Goal: Task Accomplishment & Management: Manage account settings

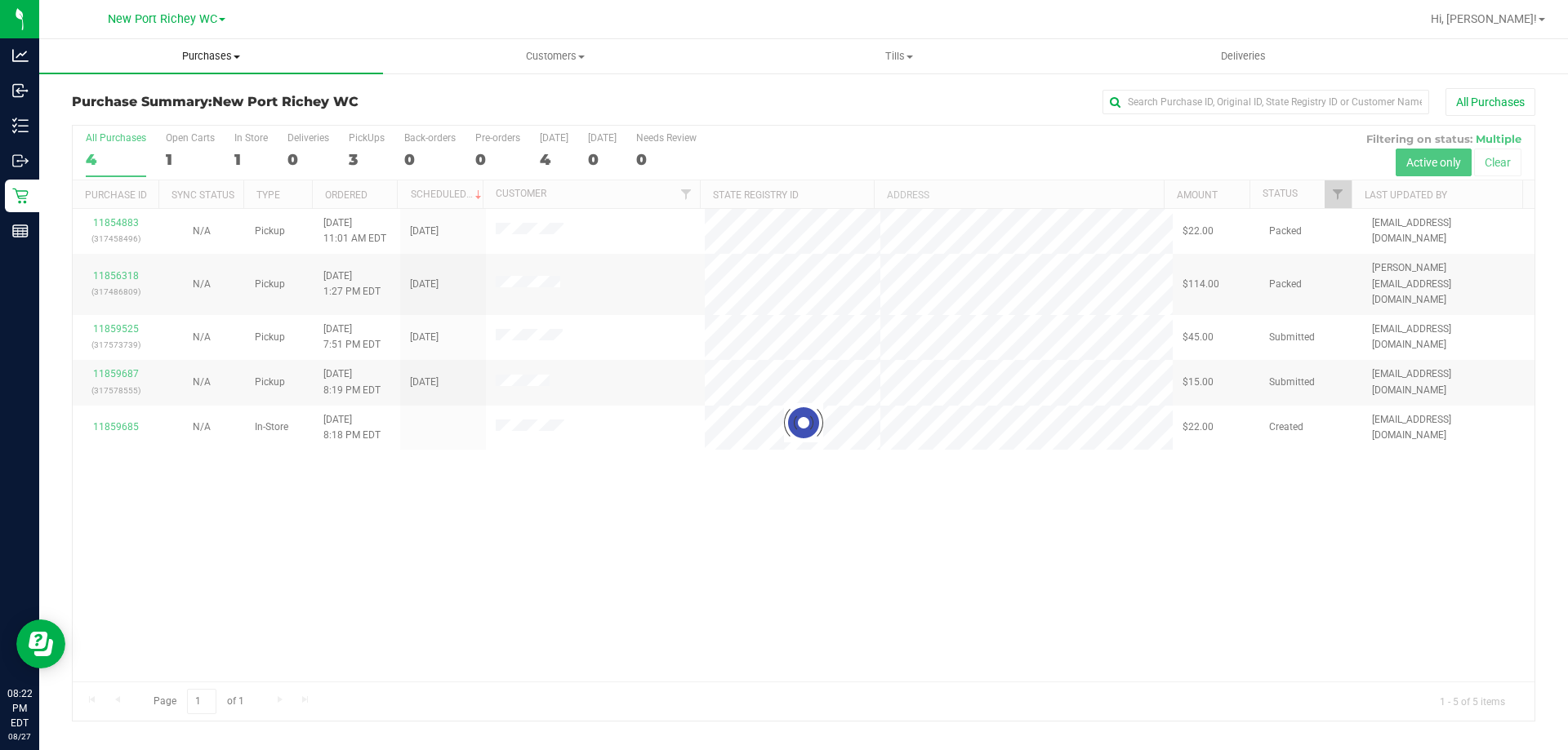
click at [247, 55] on span "Purchases" at bounding box center [211, 56] width 344 height 14
click at [216, 120] on li "Fulfillment" at bounding box center [211, 118] width 344 height 20
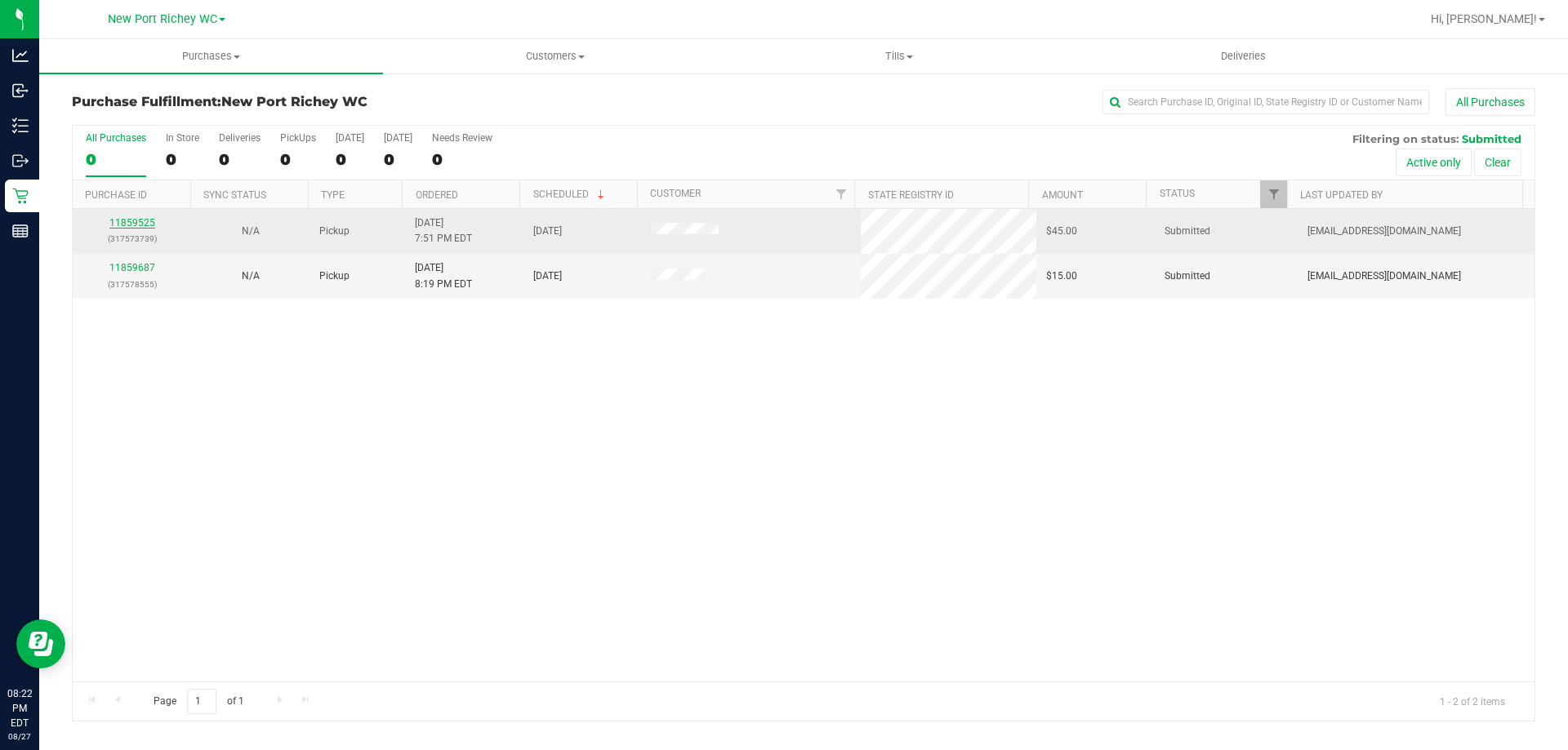
click at [126, 221] on link "11859525" at bounding box center [132, 222] width 46 height 11
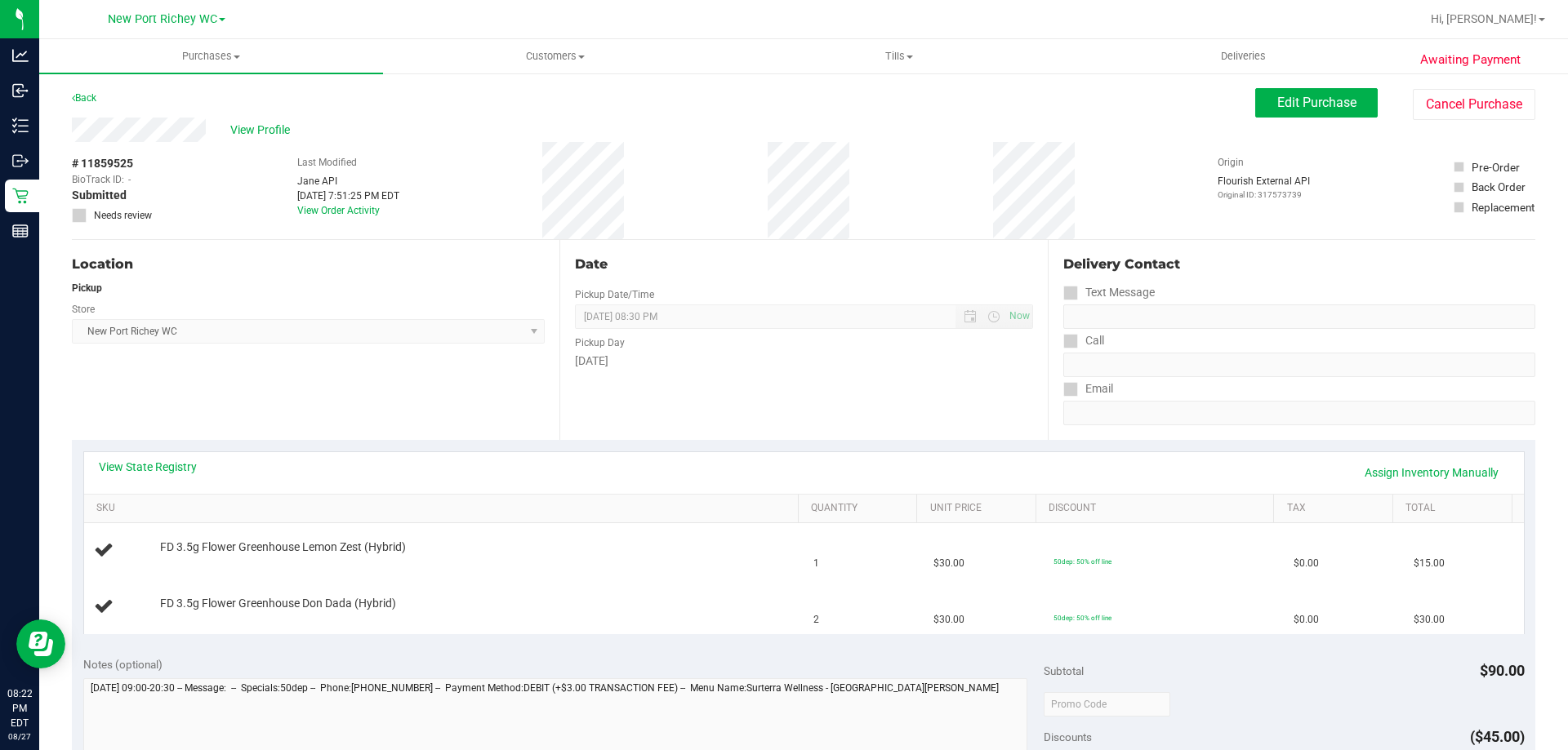
scroll to position [81, 0]
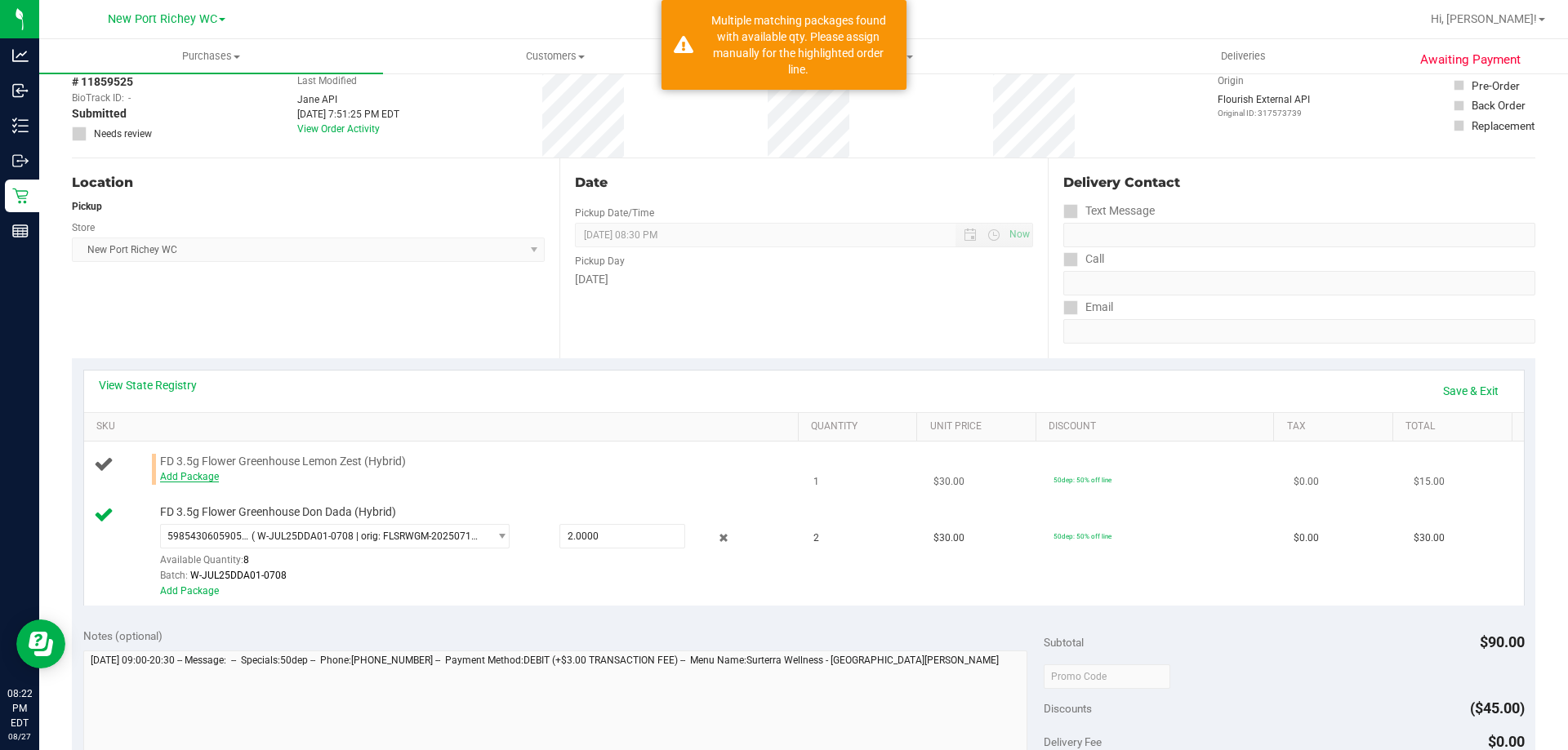
click at [205, 473] on link "Add Package" at bounding box center [189, 476] width 59 height 11
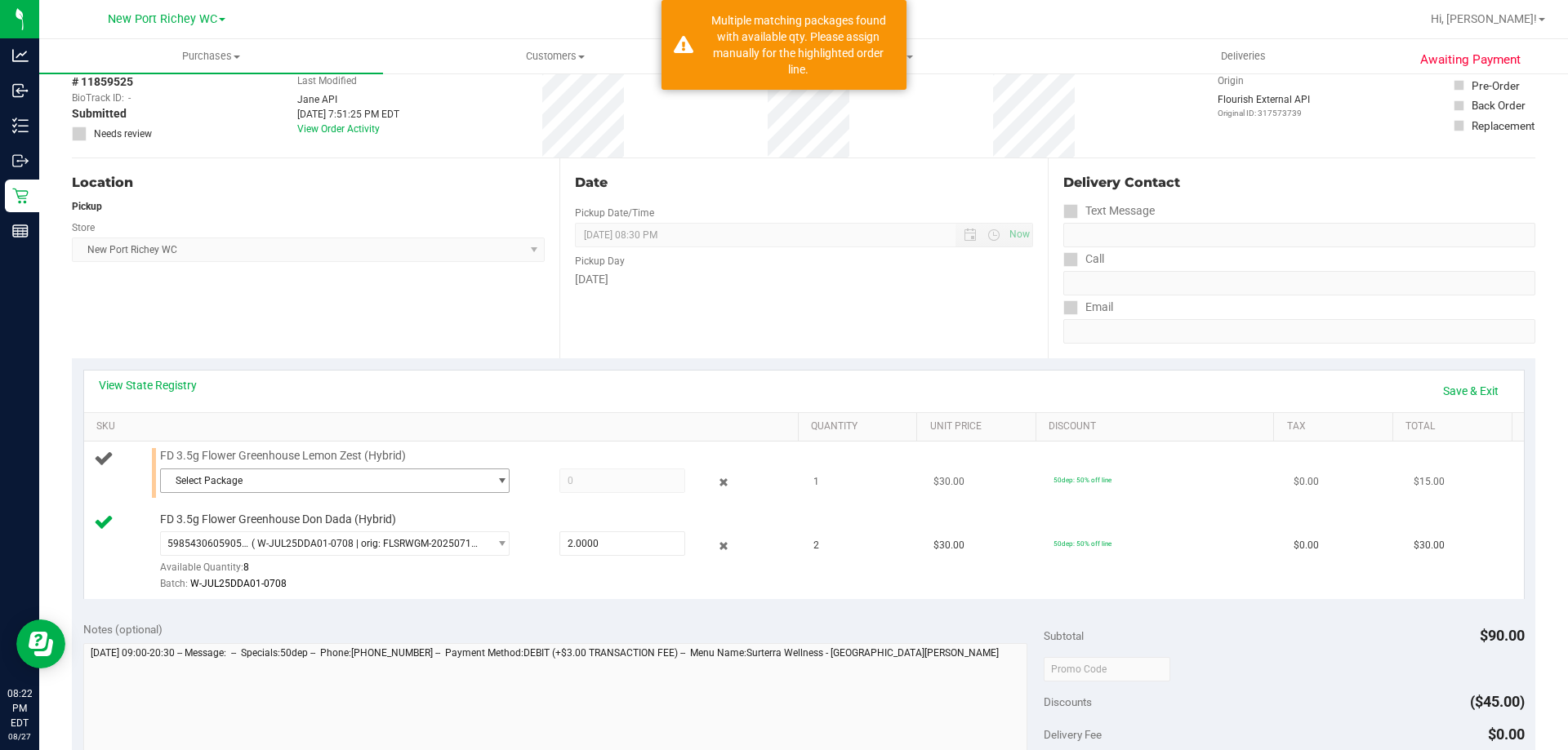
click at [242, 474] on span "Select Package" at bounding box center [324, 480] width 328 height 23
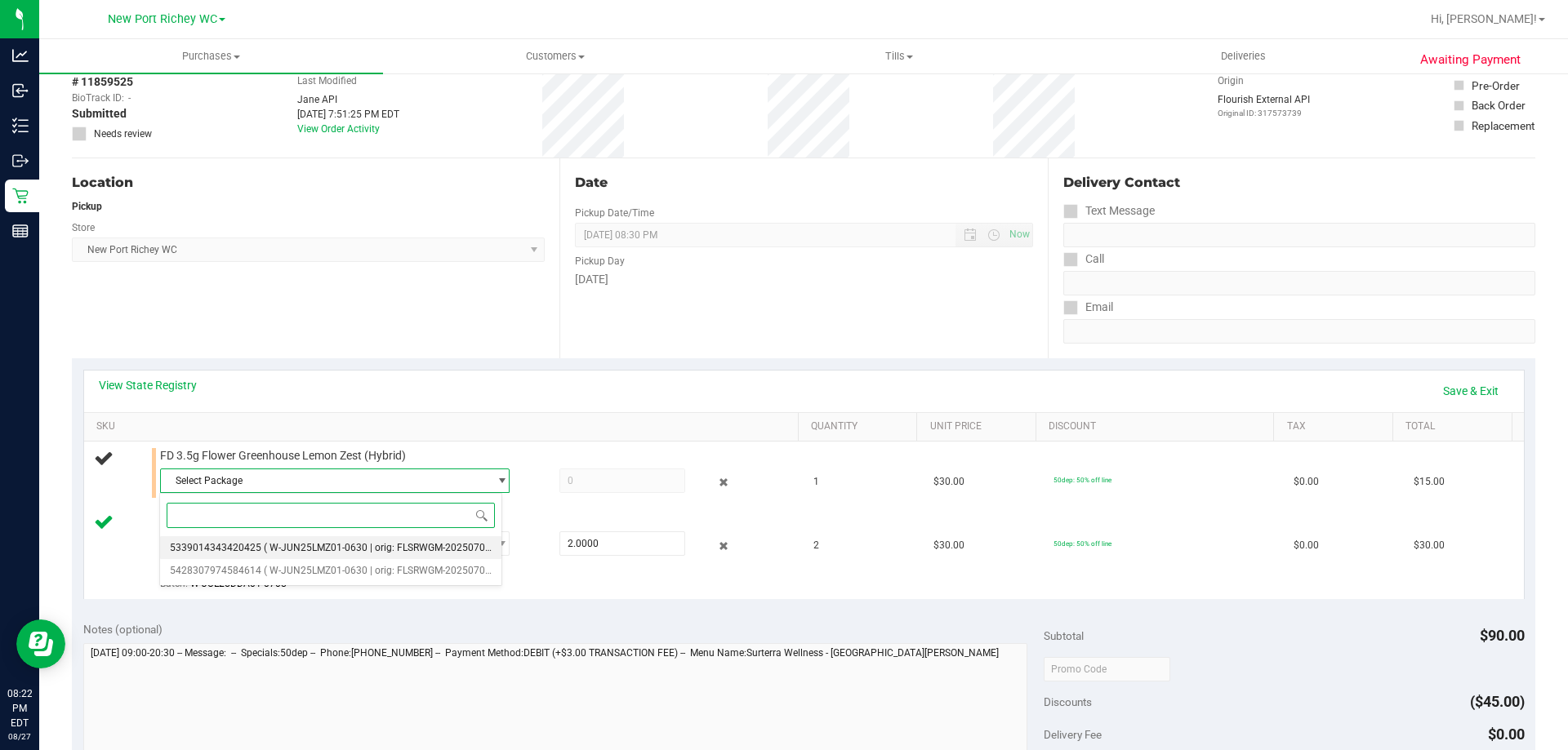
click at [315, 543] on span "( W-JUN25LMZ01-0630 | orig: FLSRWGM-20250707-586 )" at bounding box center [390, 547] width 252 height 11
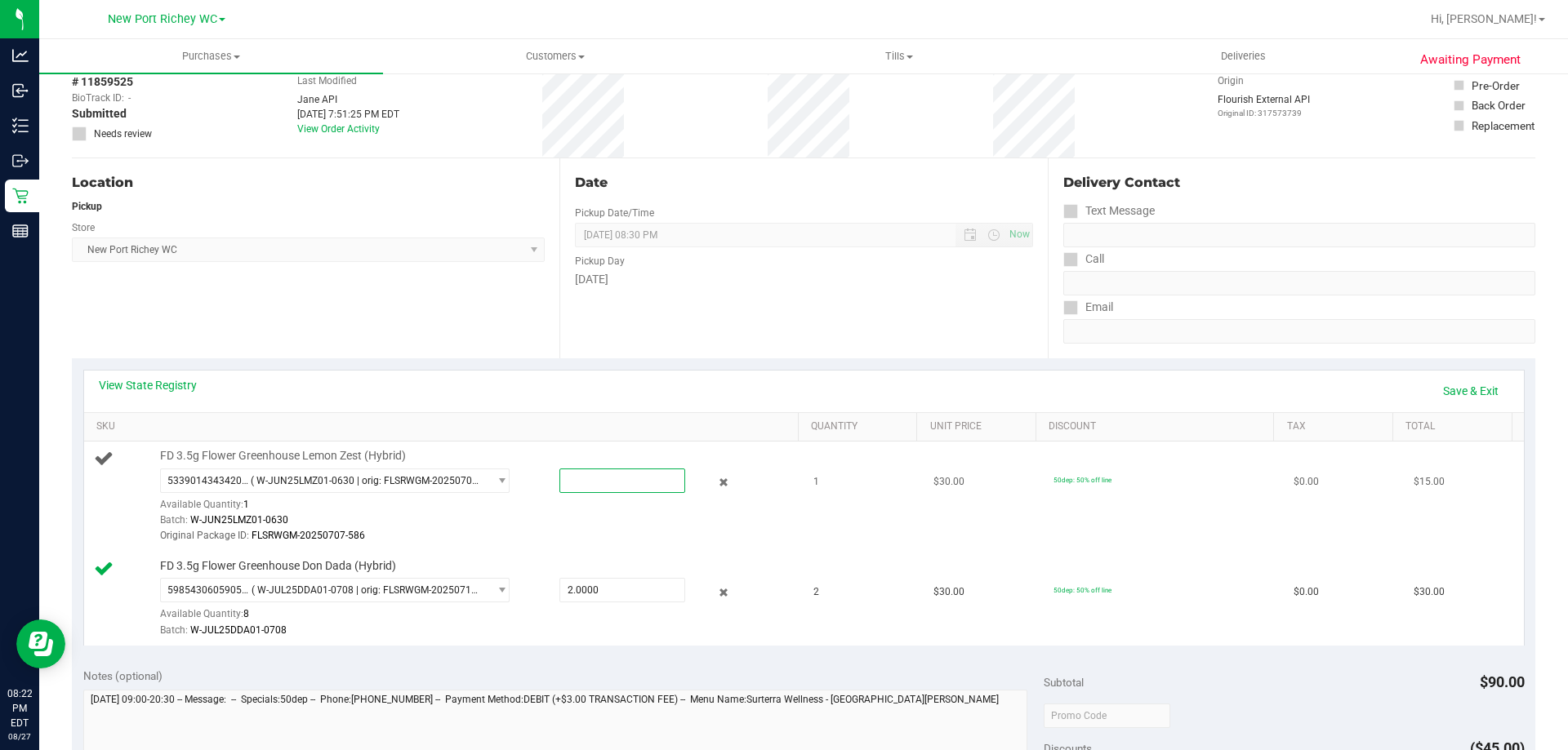
click at [588, 479] on span at bounding box center [622, 480] width 126 height 25
type input "1"
type input "1.0000"
click at [576, 396] on div "View State Registry Save & Exit" at bounding box center [803, 390] width 1410 height 28
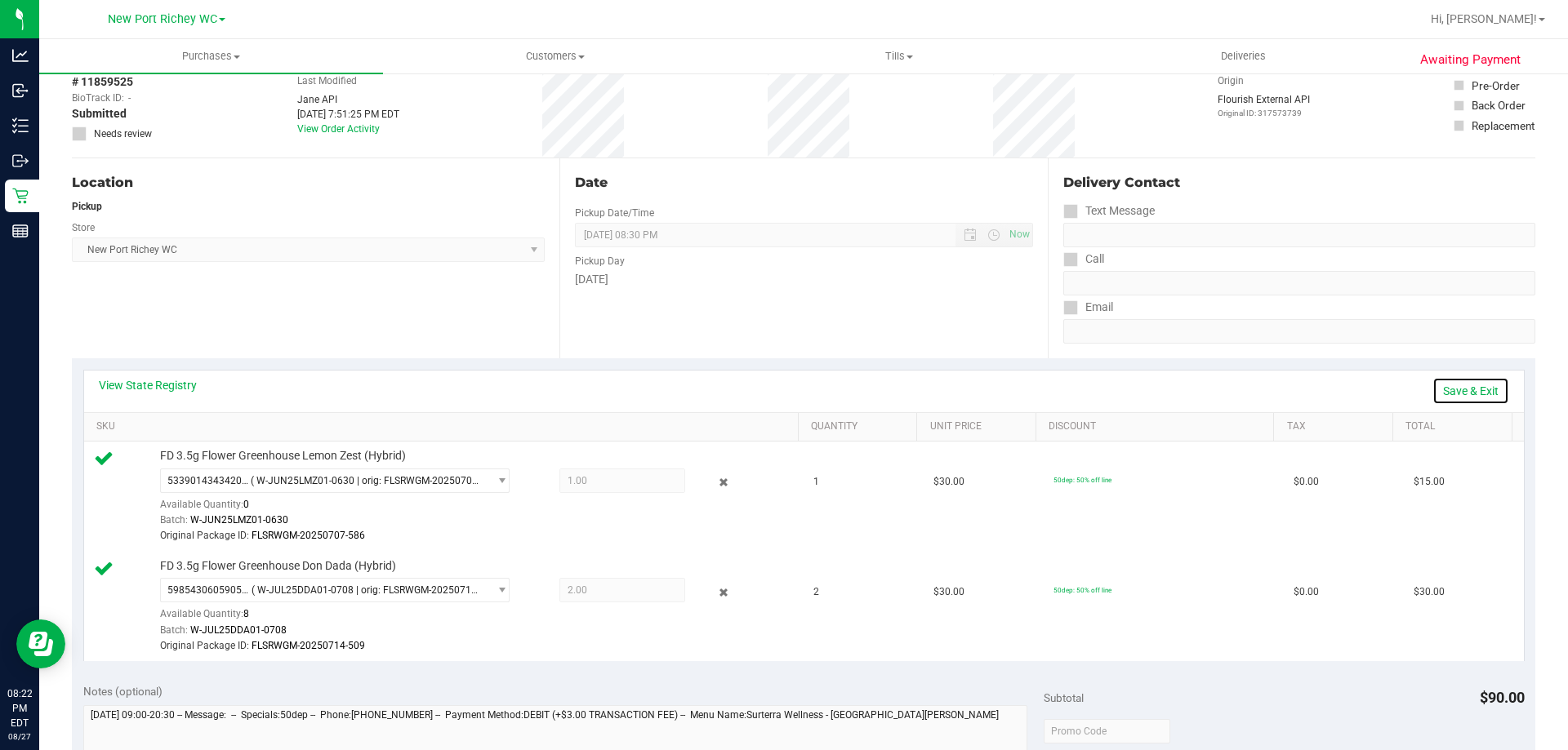
click at [1464, 389] on link "Save & Exit" at bounding box center [1470, 390] width 76 height 28
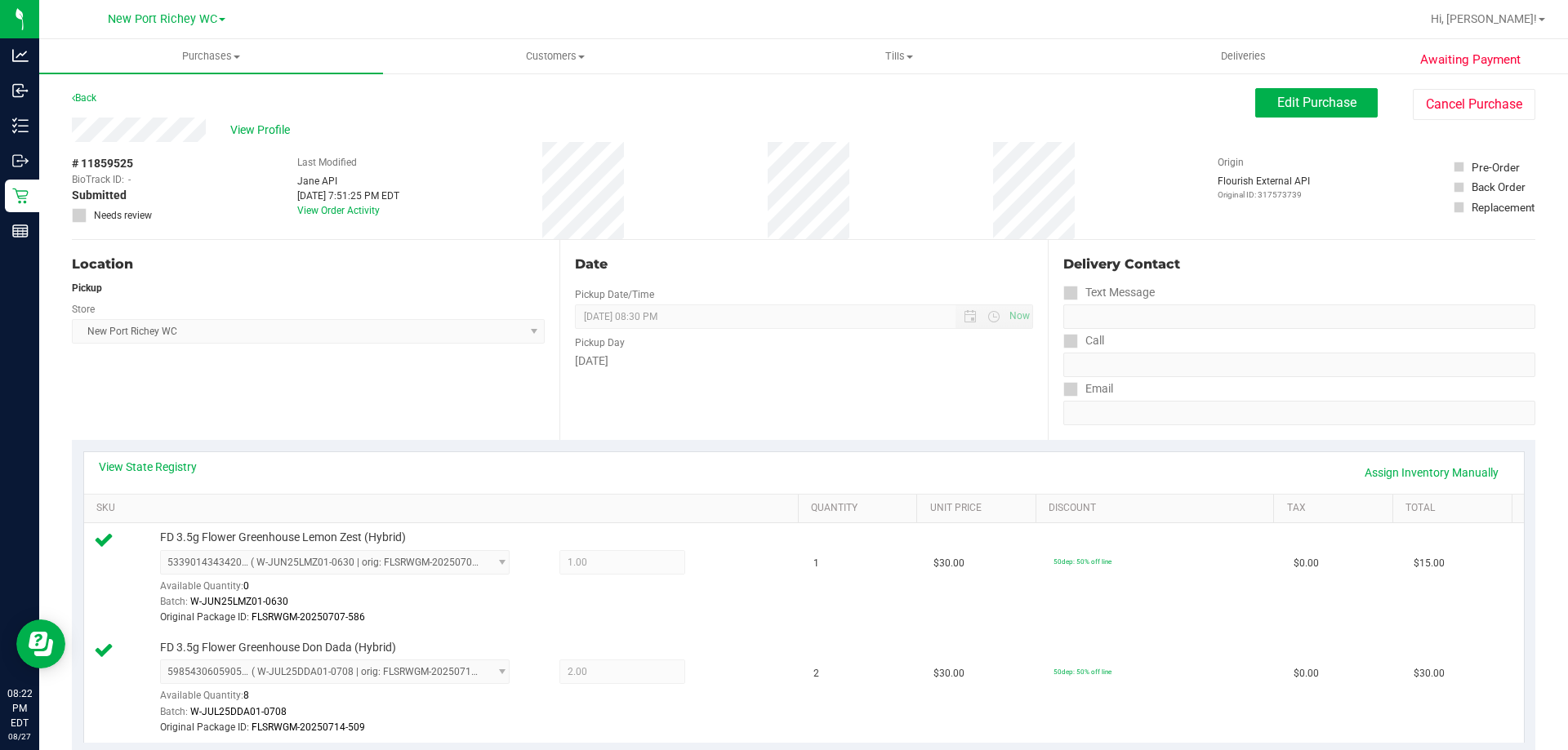
scroll to position [490, 0]
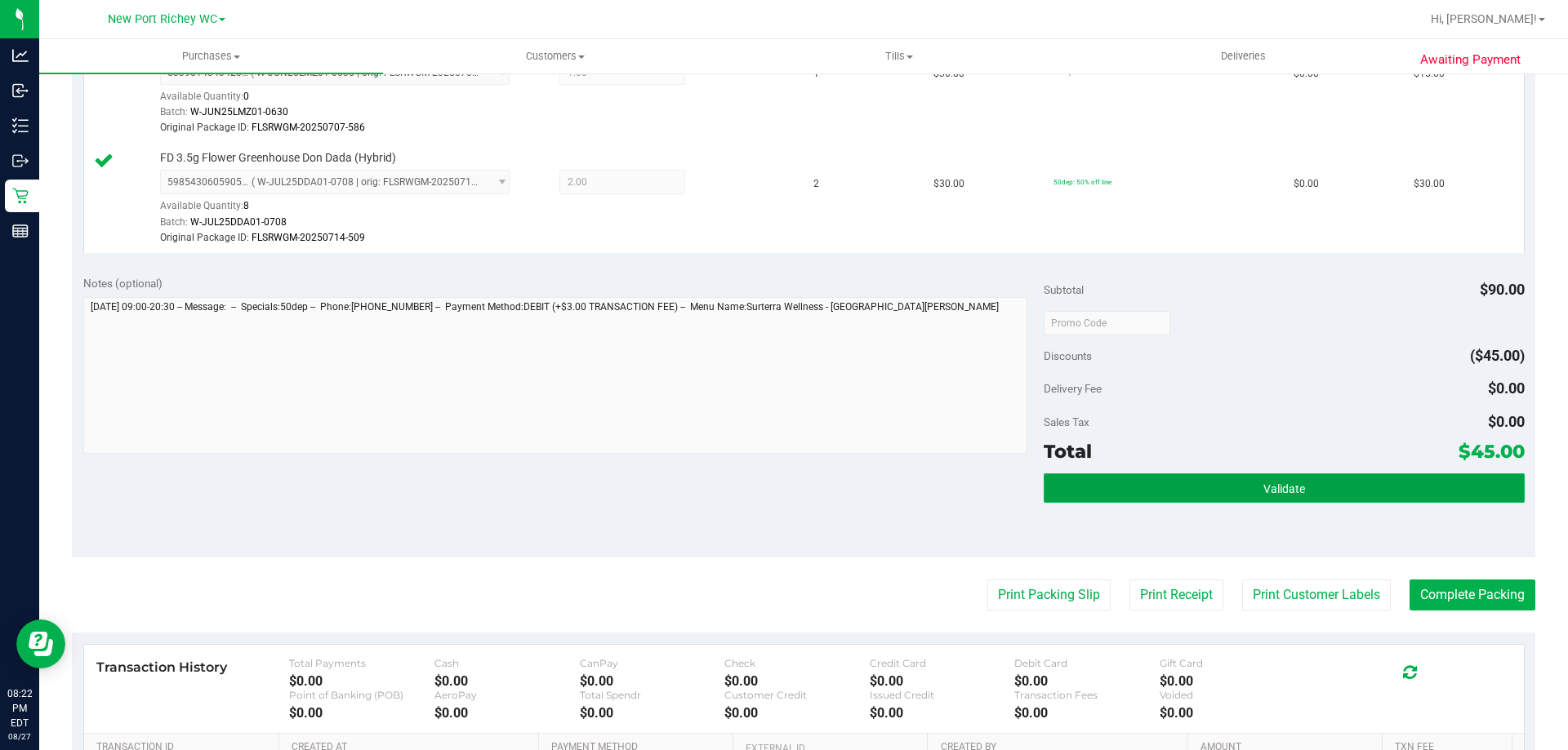
click at [1301, 490] on button "Validate" at bounding box center [1284, 488] width 481 height 30
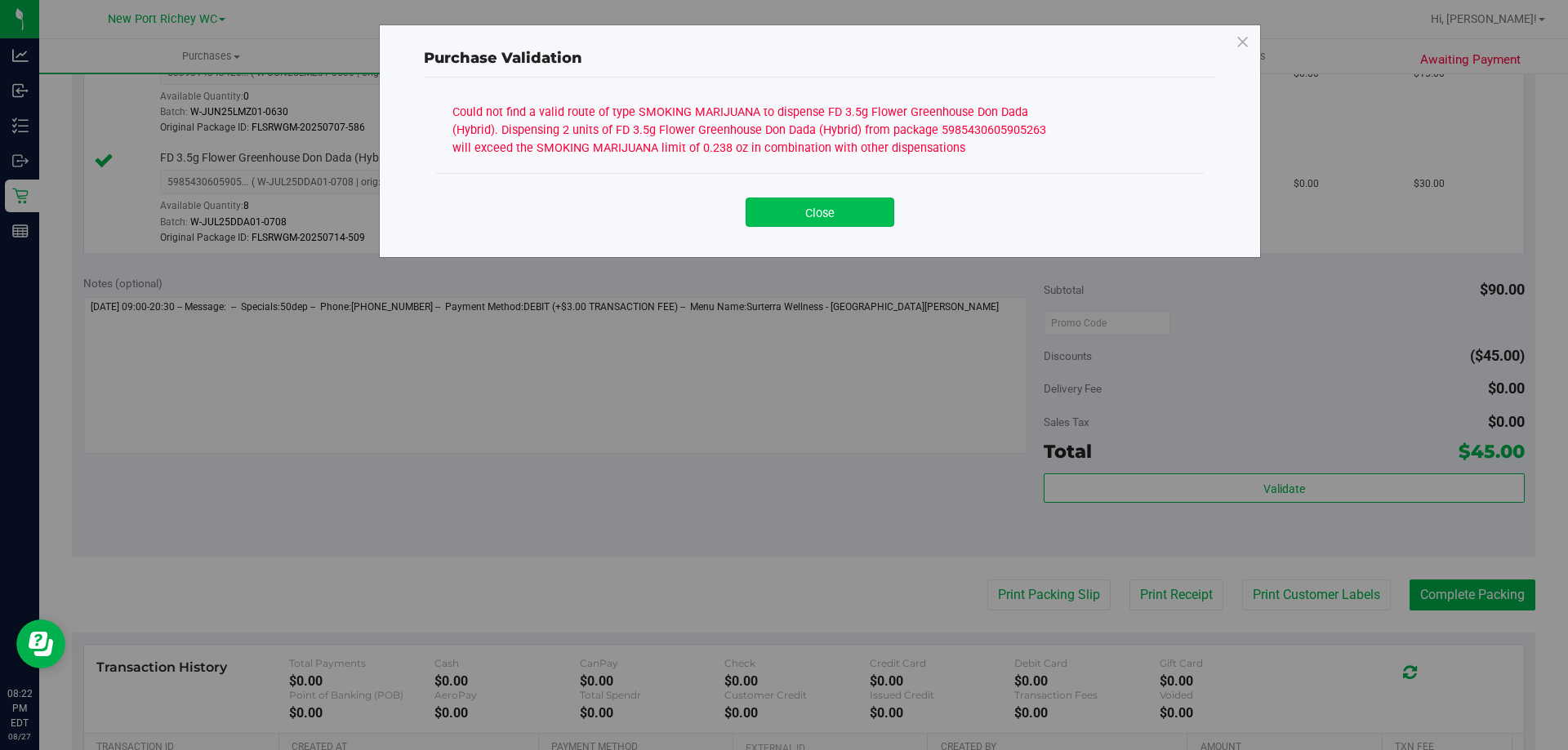
click at [859, 215] on button "Close" at bounding box center [819, 212] width 149 height 30
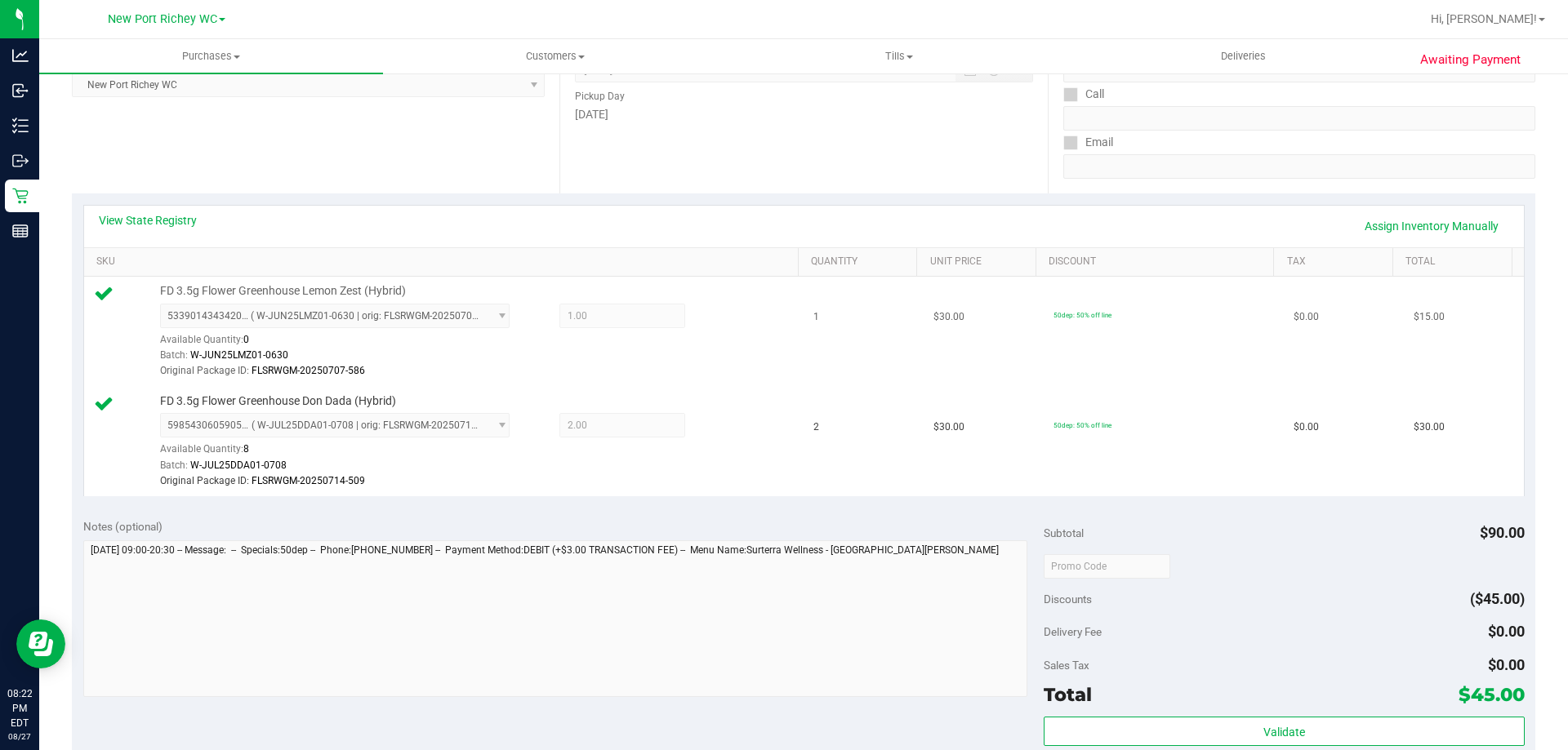
scroll to position [245, 0]
click at [189, 217] on link "View State Registry" at bounding box center [147, 221] width 98 height 16
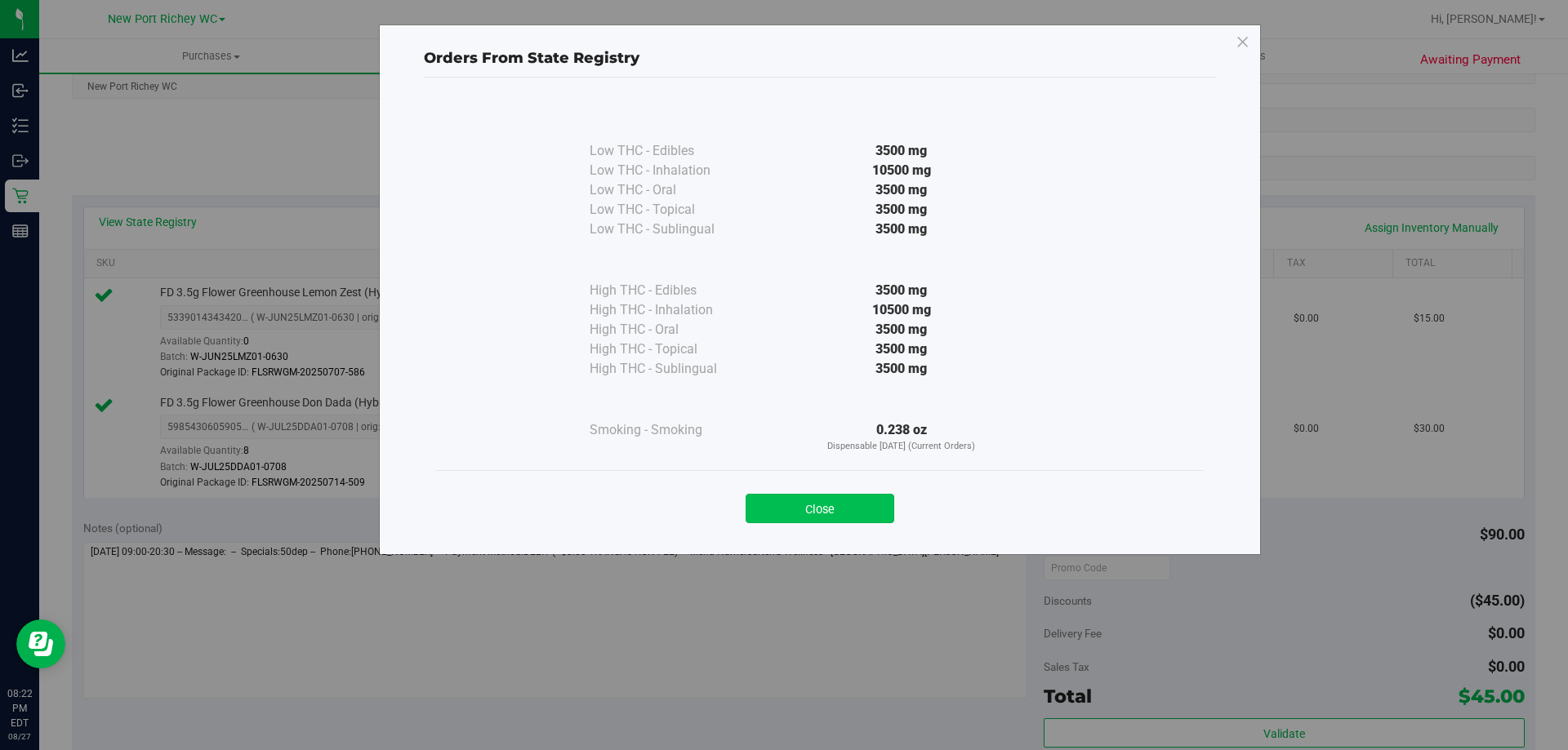
click at [819, 511] on button "Close" at bounding box center [819, 508] width 149 height 30
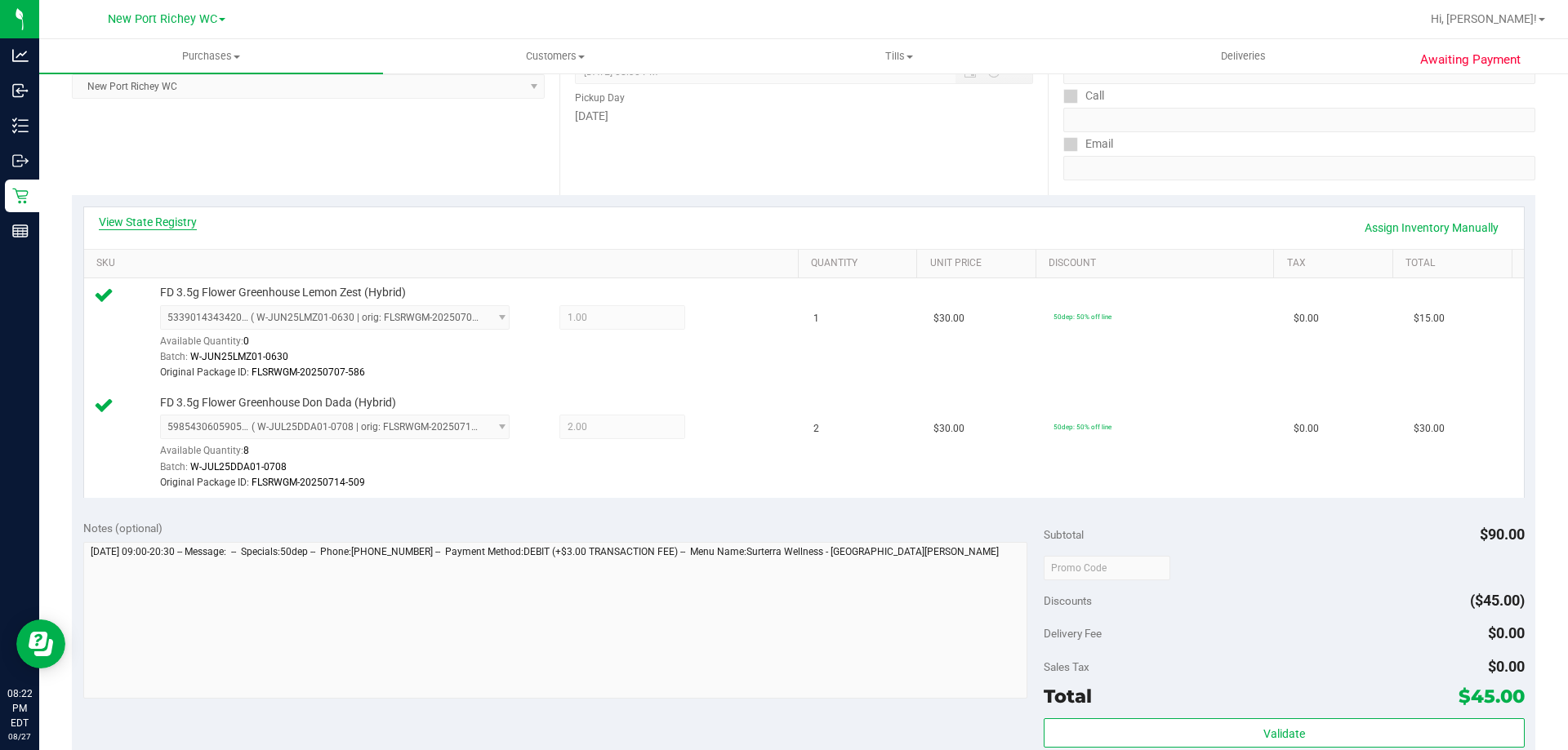
click at [123, 225] on link "View State Registry" at bounding box center [147, 221] width 98 height 16
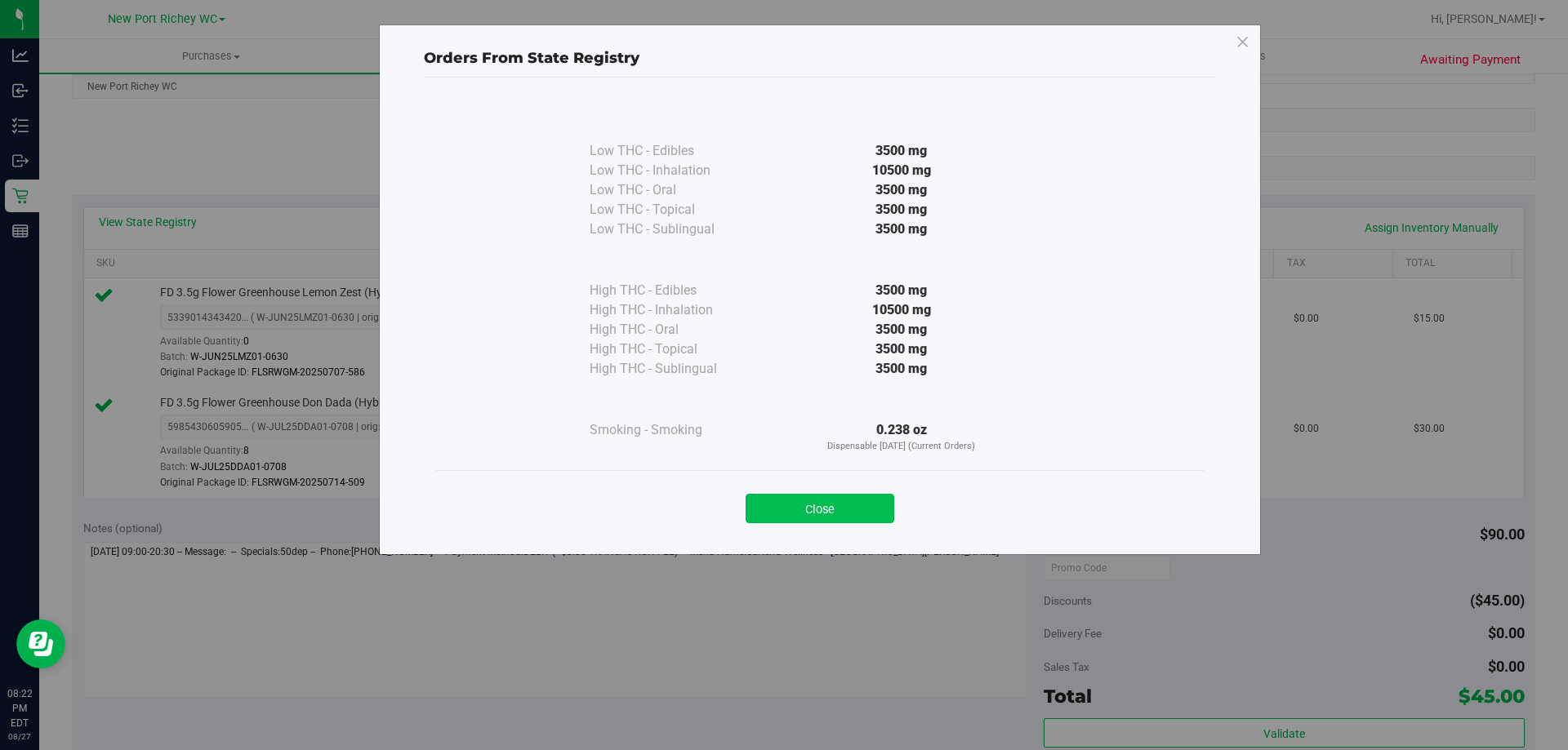
click at [784, 499] on button "Close" at bounding box center [819, 508] width 149 height 30
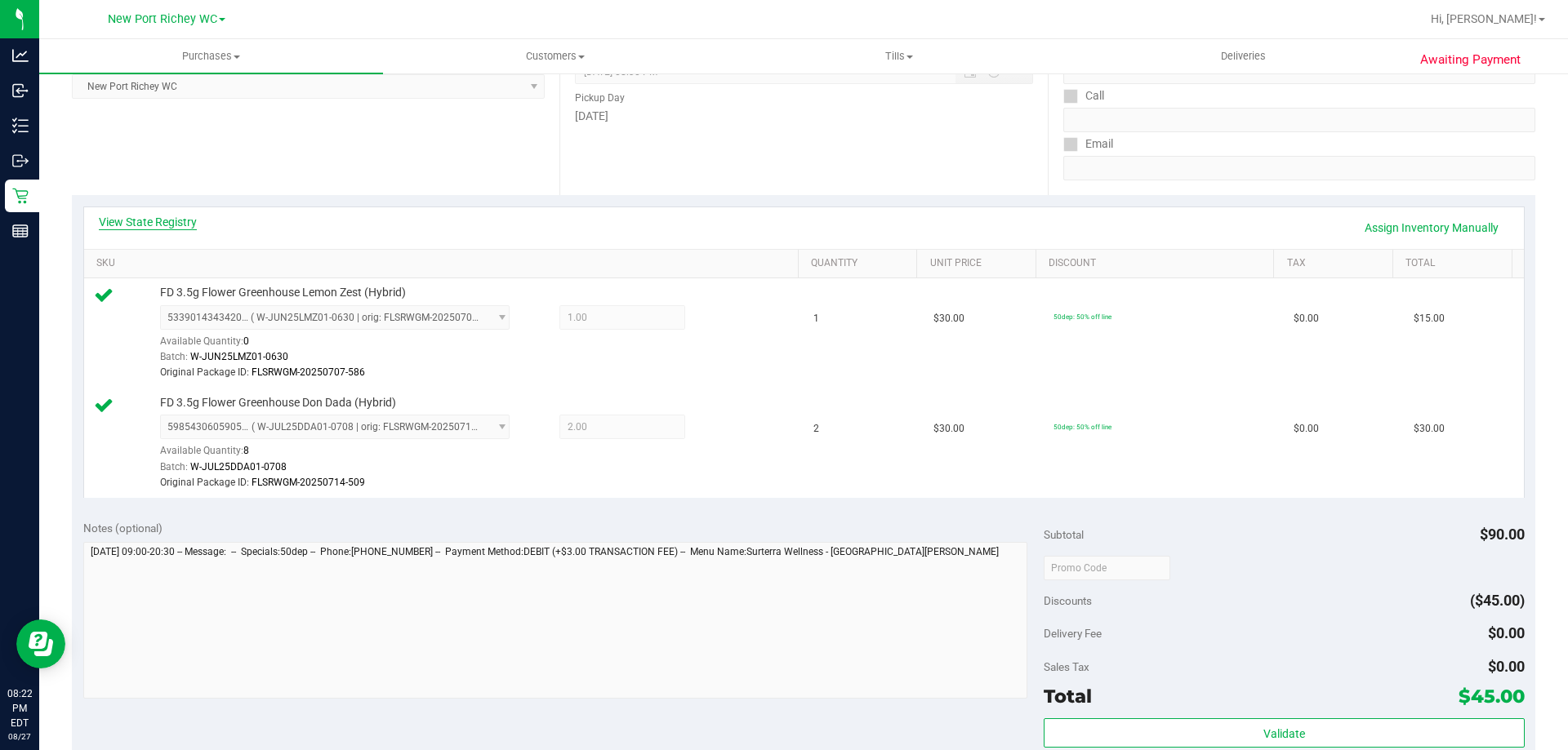
click at [160, 215] on link "View State Registry" at bounding box center [147, 221] width 98 height 16
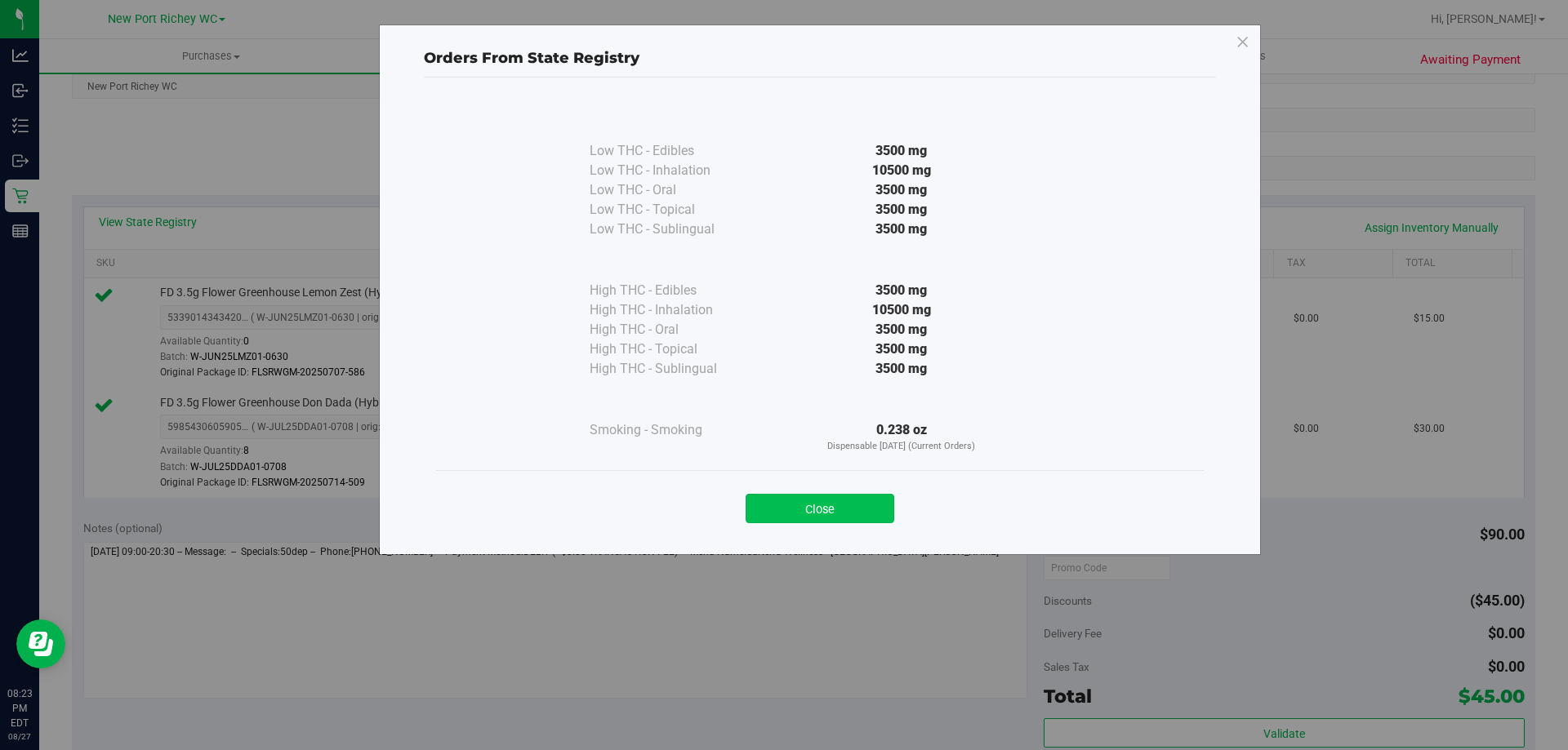
click at [855, 510] on button "Close" at bounding box center [819, 508] width 149 height 30
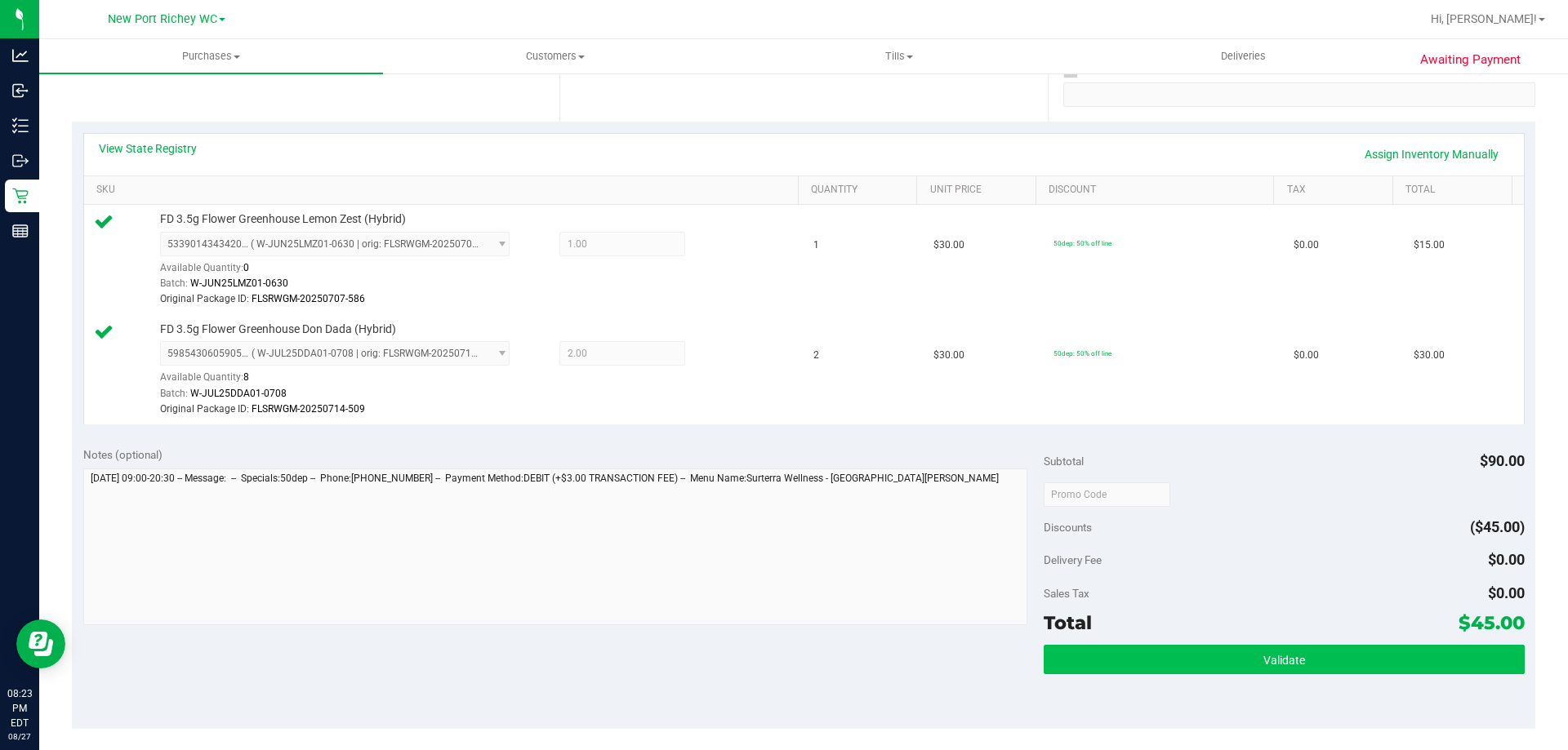
scroll to position [408, 0]
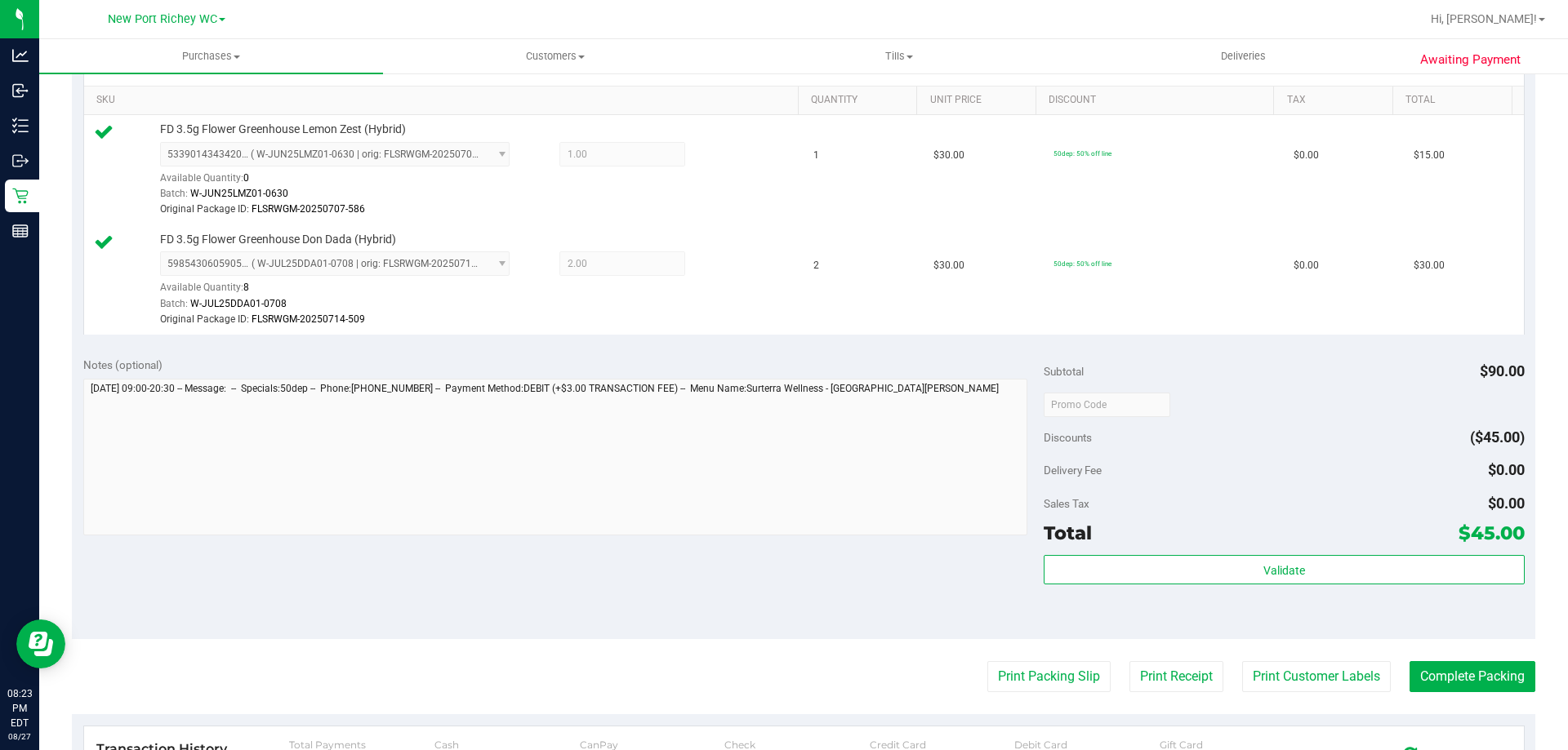
click at [1077, 593] on div "Validate" at bounding box center [1284, 591] width 481 height 74
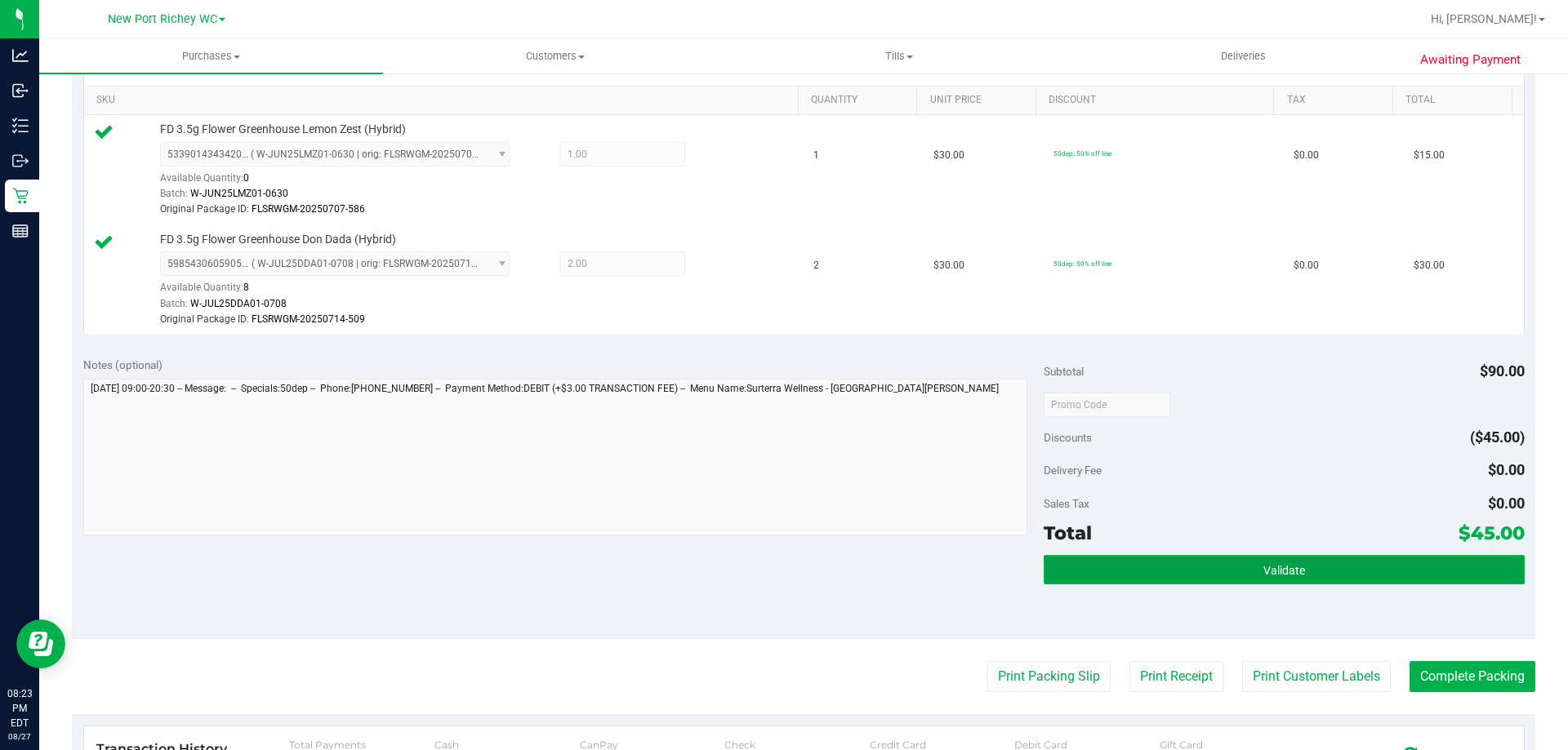
click at [1206, 562] on button "Validate" at bounding box center [1284, 569] width 481 height 30
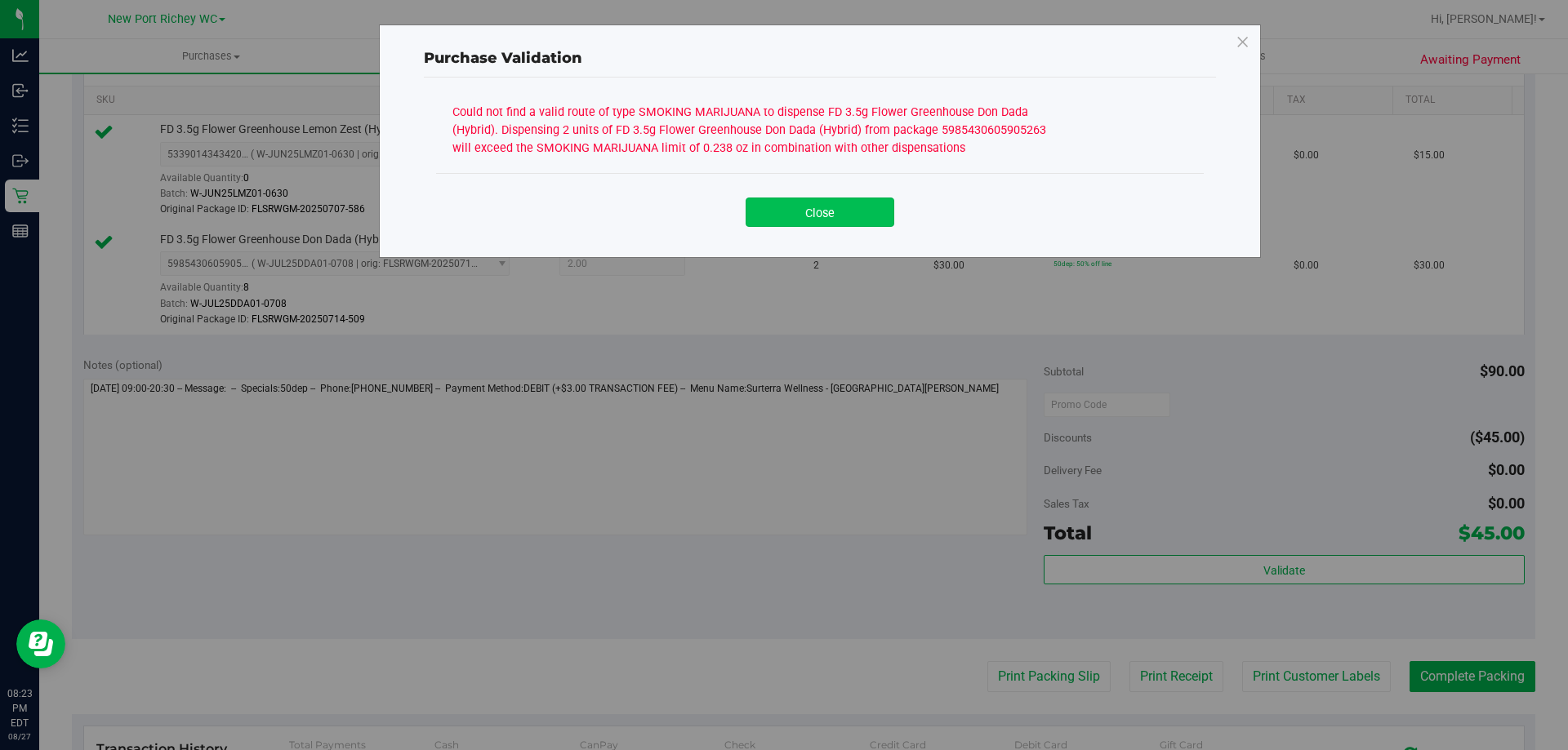
click at [812, 219] on button "Close" at bounding box center [819, 212] width 149 height 30
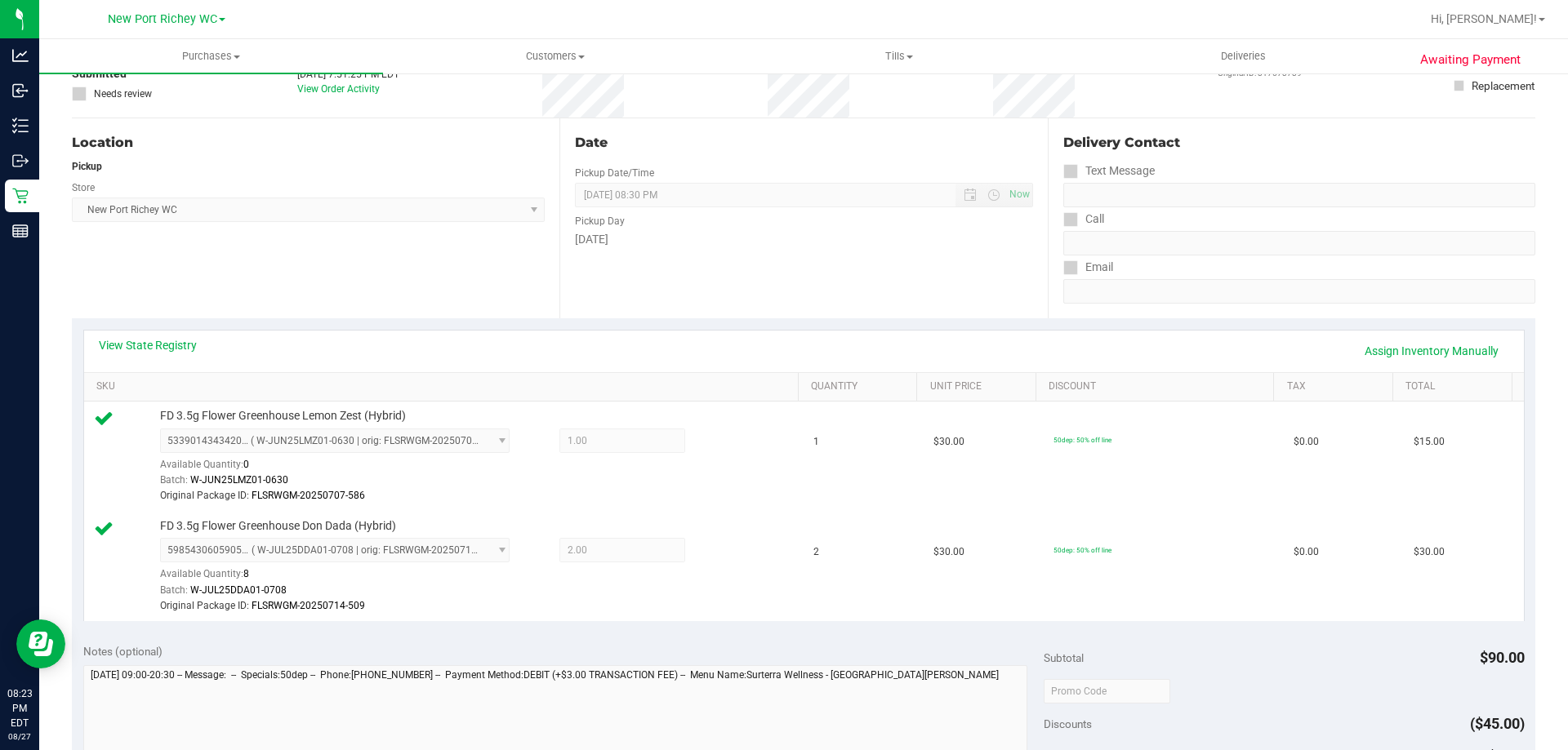
scroll to position [81, 0]
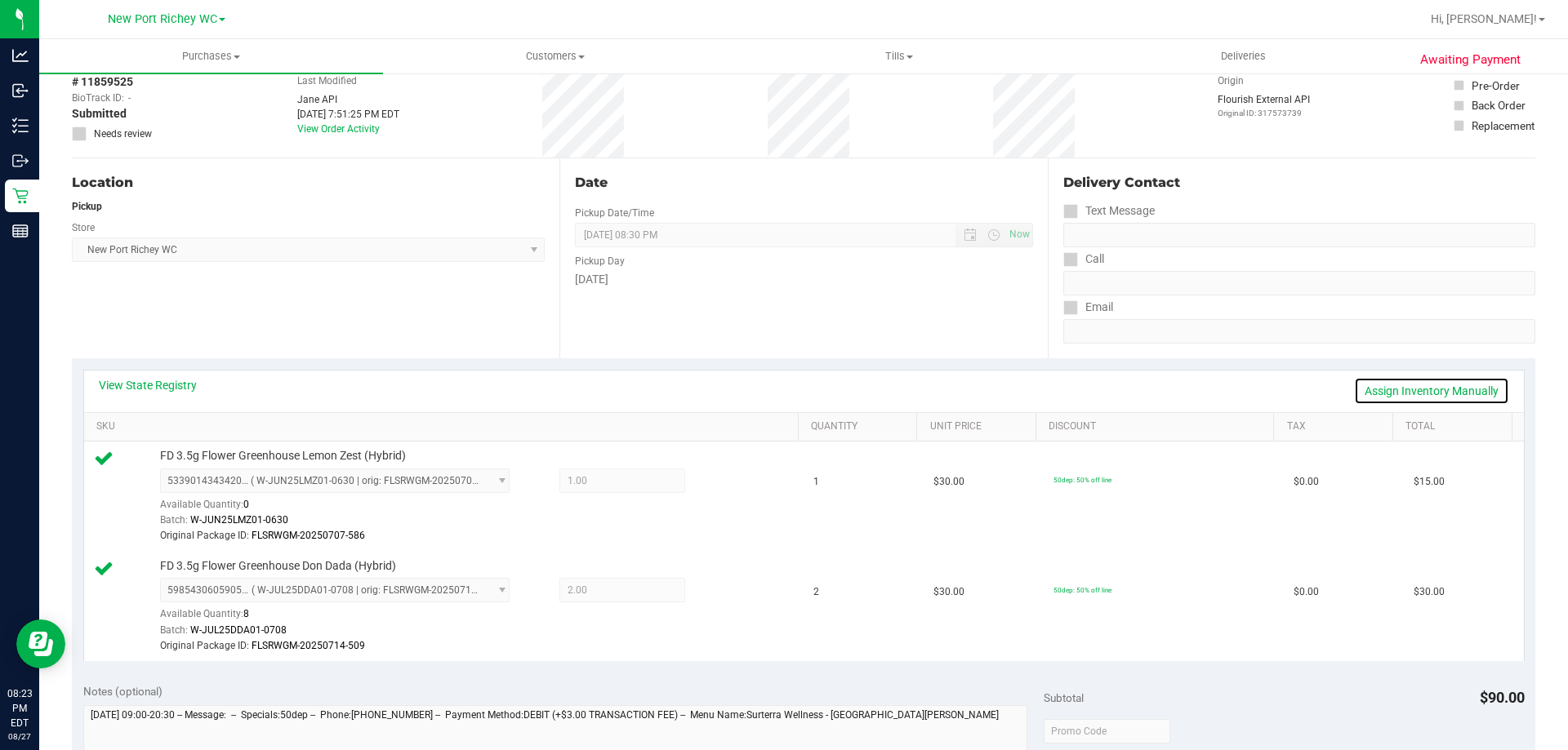
click at [1447, 395] on link "Assign Inventory Manually" at bounding box center [1431, 390] width 155 height 28
click at [716, 589] on icon at bounding box center [724, 592] width 17 height 19
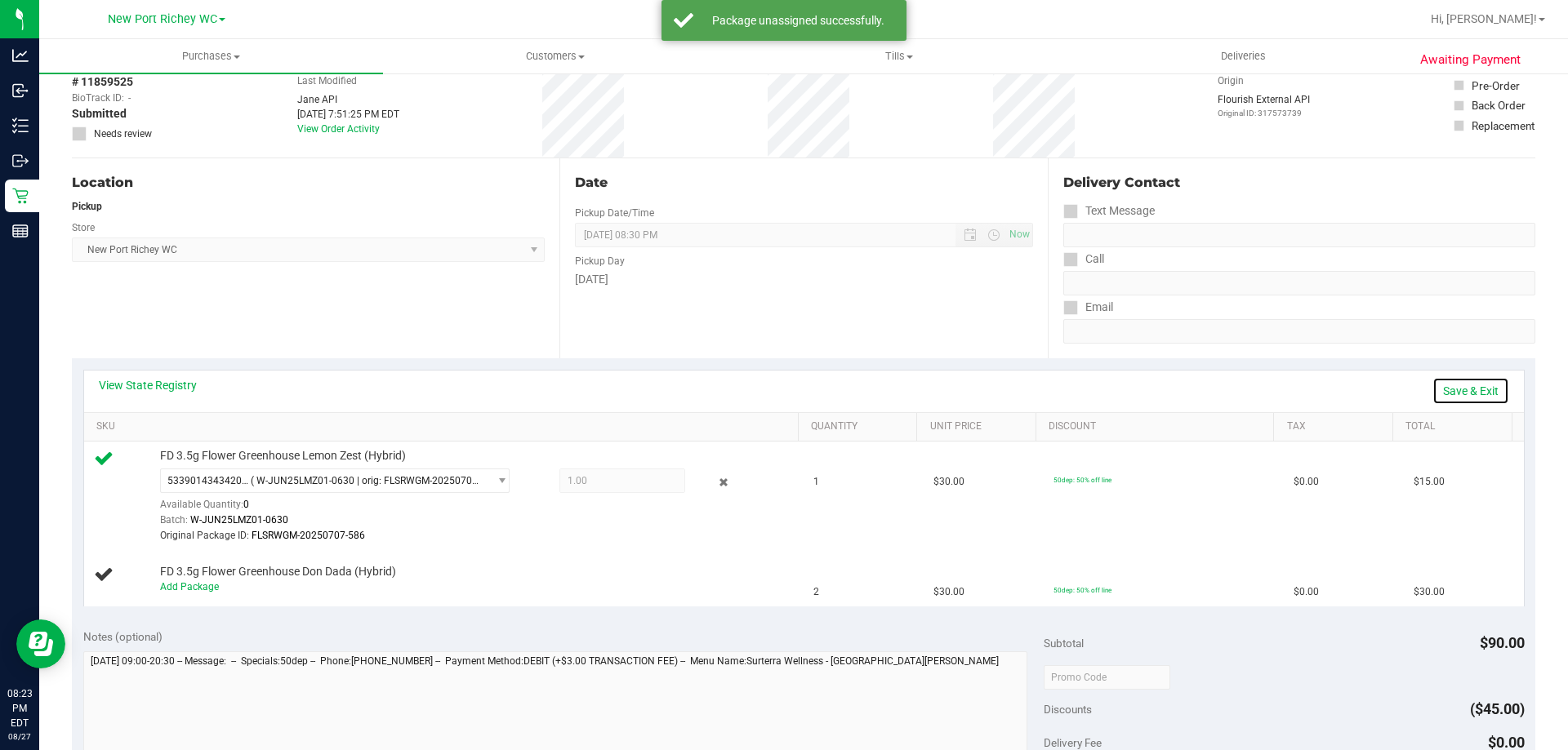
click at [1435, 389] on link "Save & Exit" at bounding box center [1470, 390] width 76 height 28
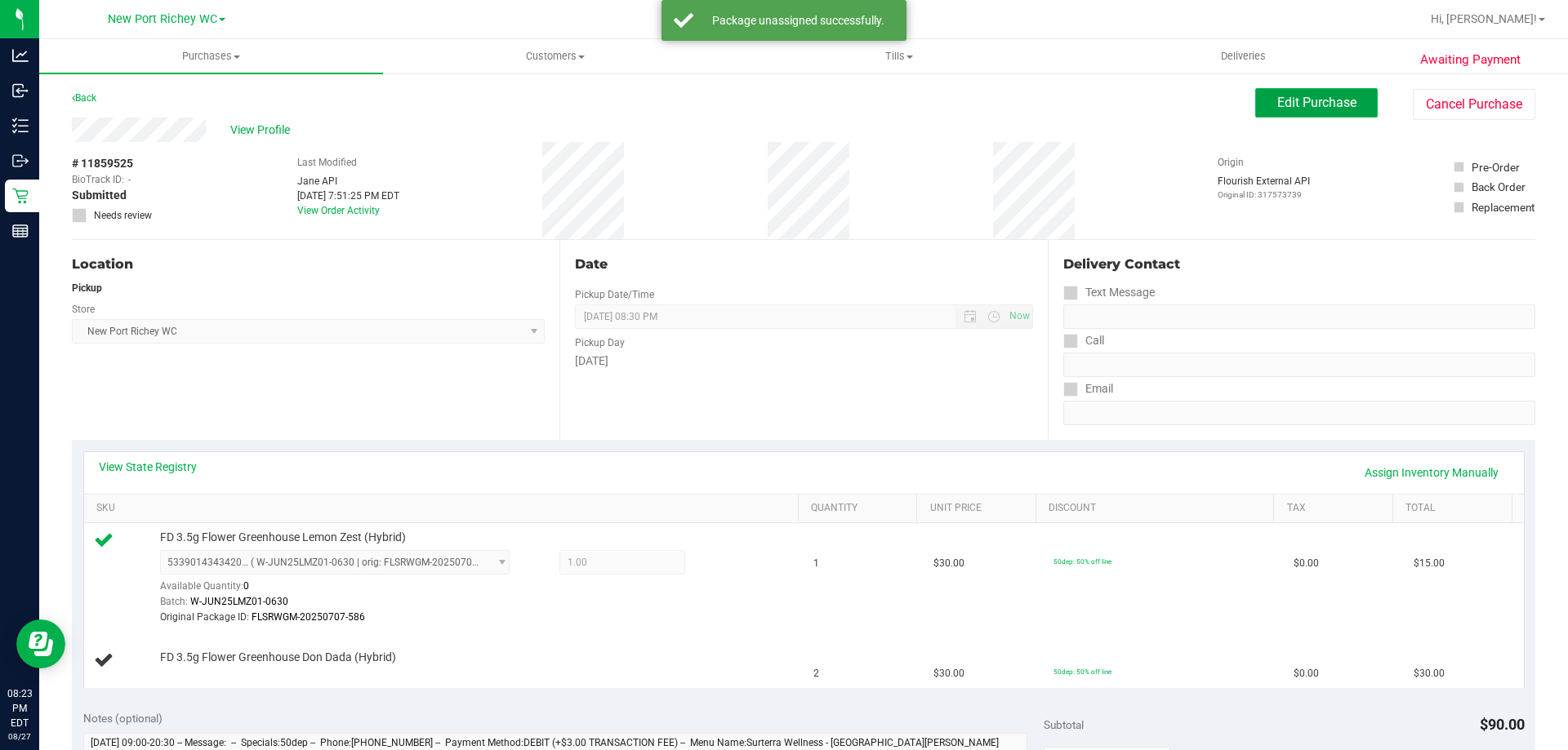
click at [1304, 110] on button "Edit Purchase" at bounding box center [1316, 103] width 122 height 30
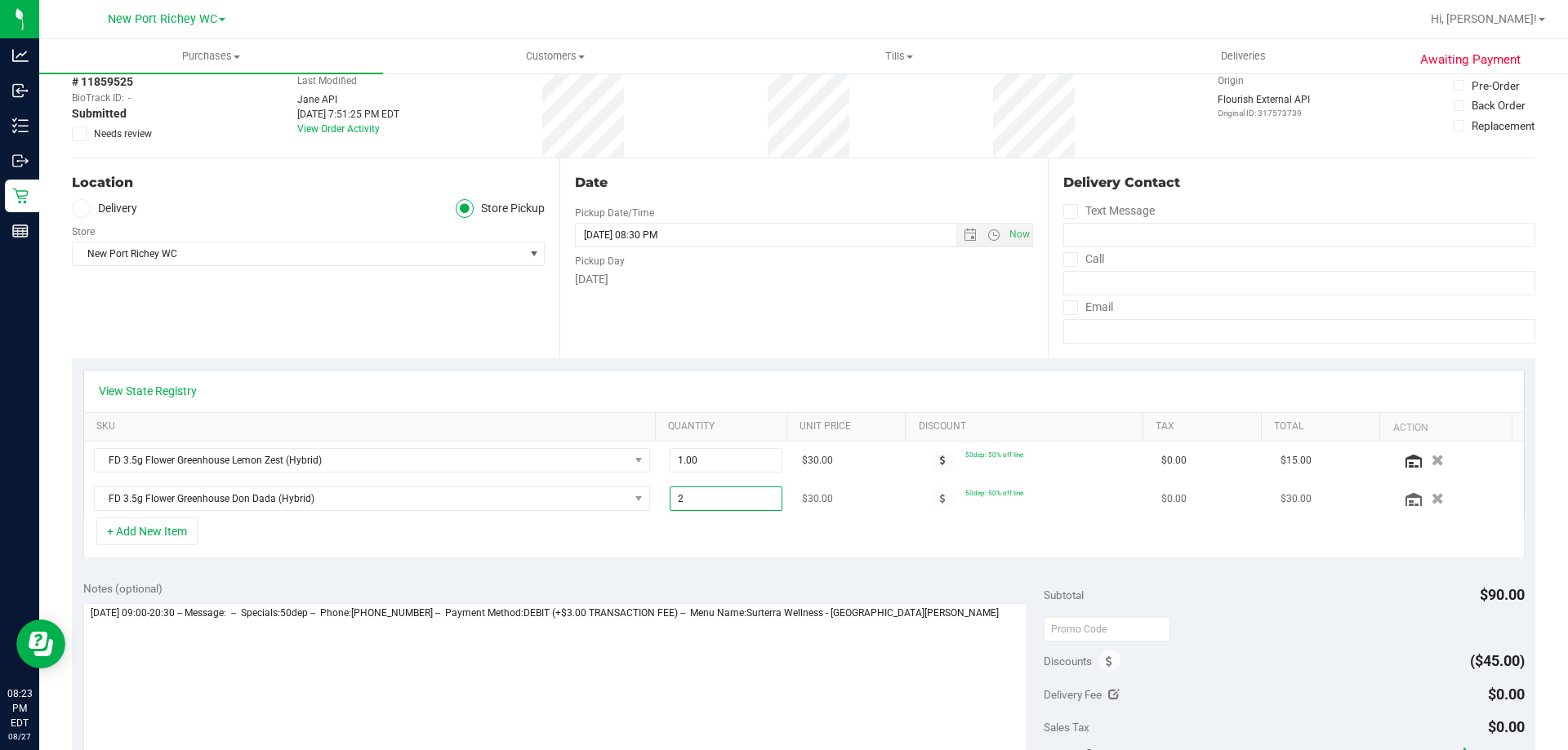
click at [712, 500] on span "2.00 2" at bounding box center [727, 498] width 114 height 25
type input "1"
type input "1.00"
click at [920, 540] on div "+ Add New Item" at bounding box center [804, 538] width 1442 height 41
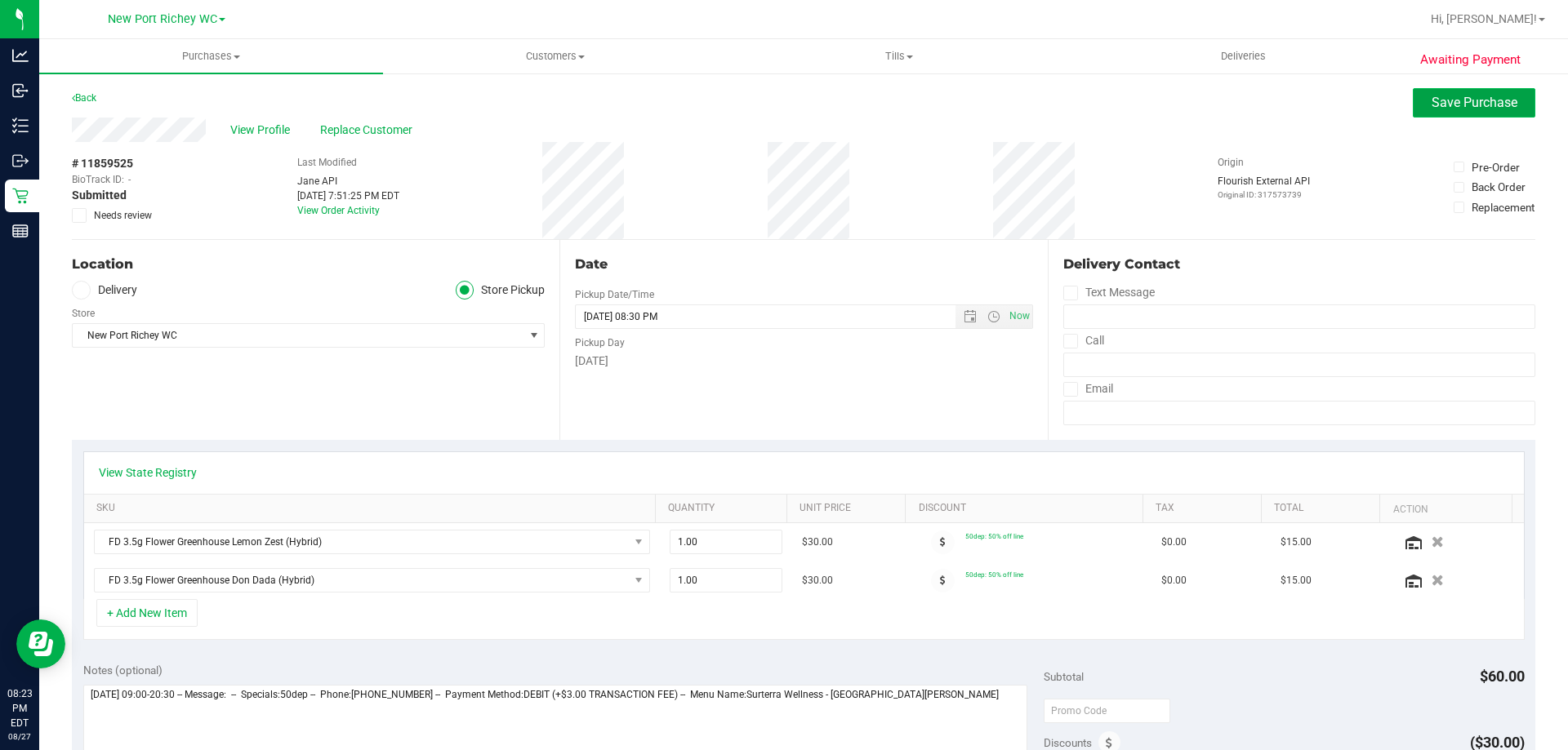
click at [1454, 107] on span "Save Purchase" at bounding box center [1474, 103] width 86 height 15
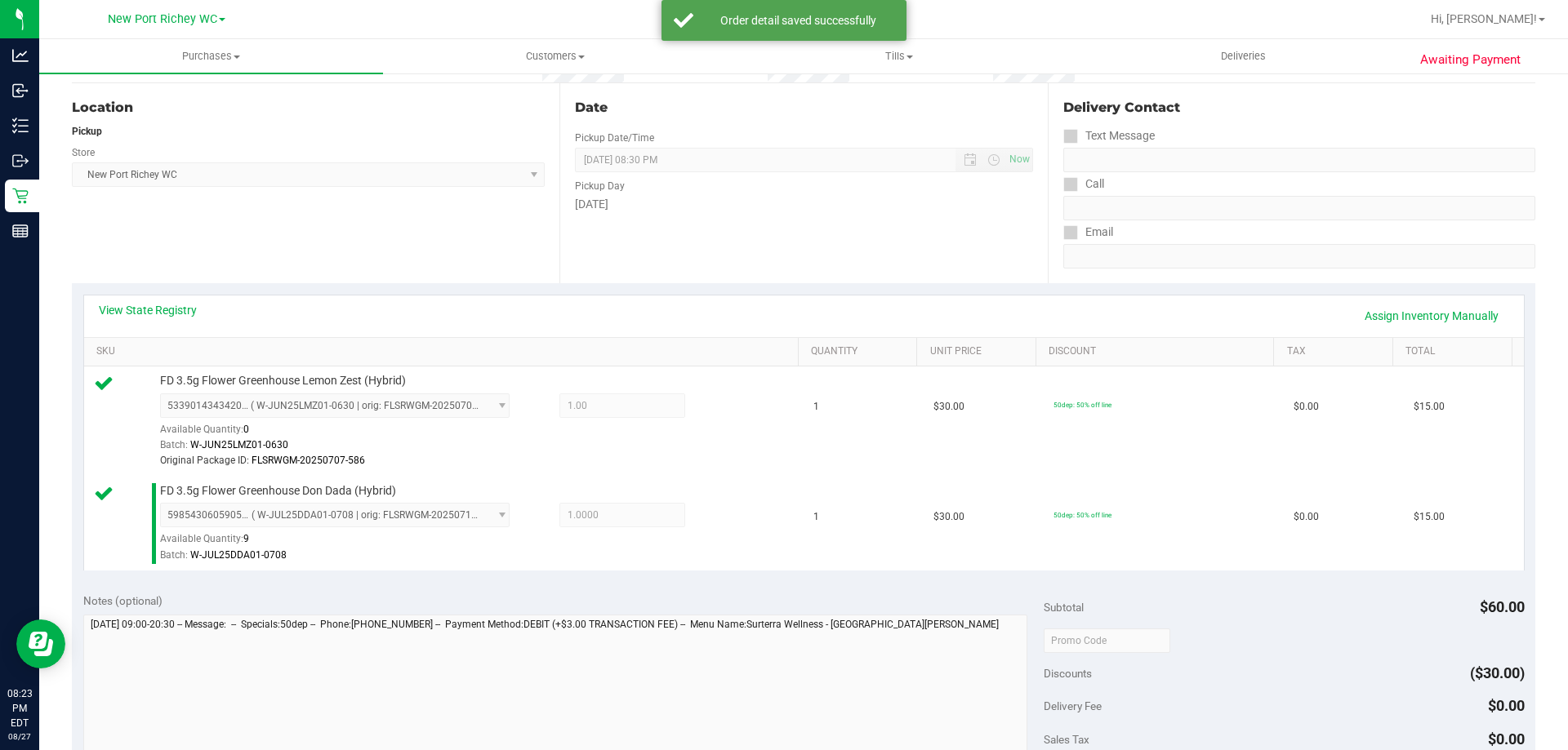
scroll to position [490, 0]
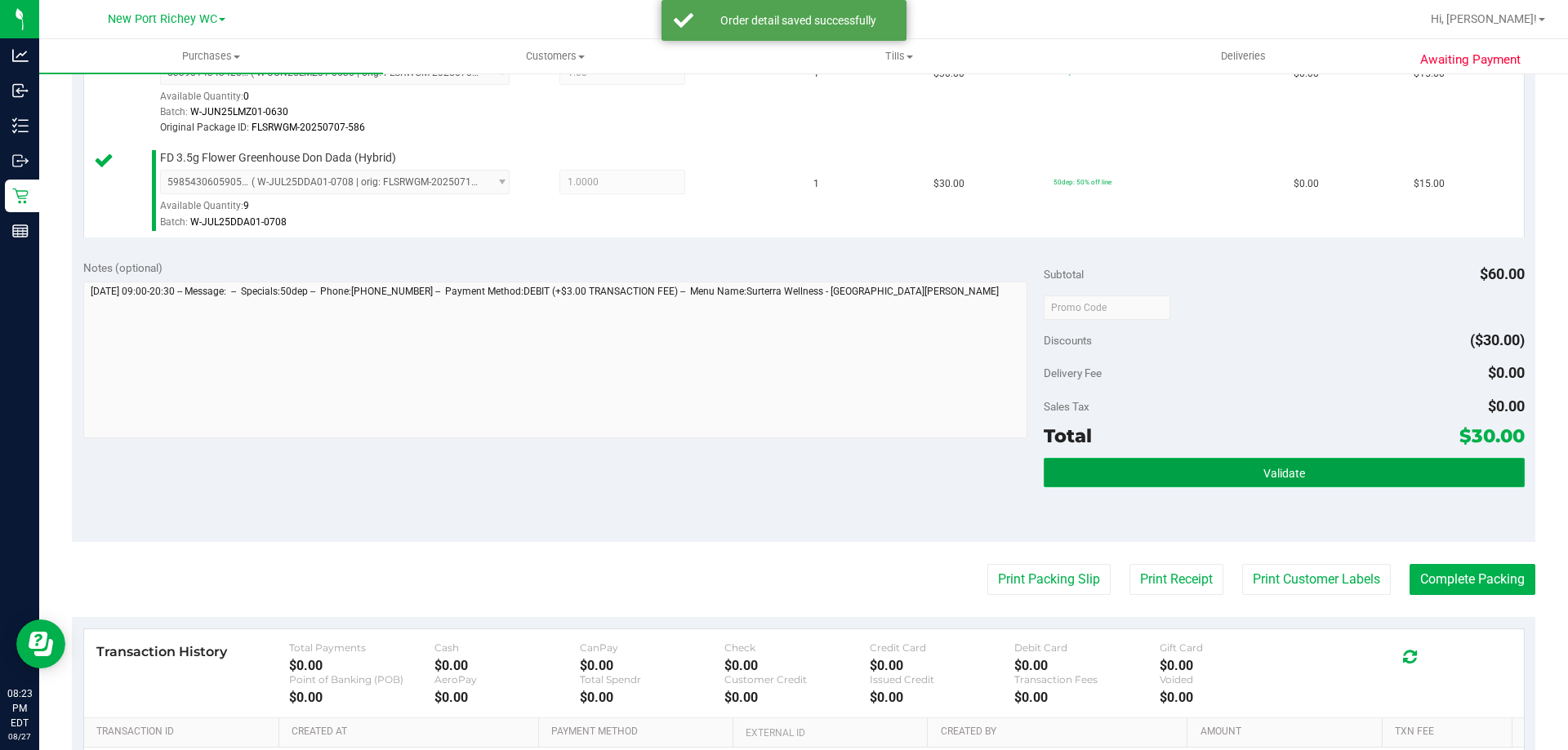
click at [1353, 473] on button "Validate" at bounding box center [1284, 473] width 481 height 30
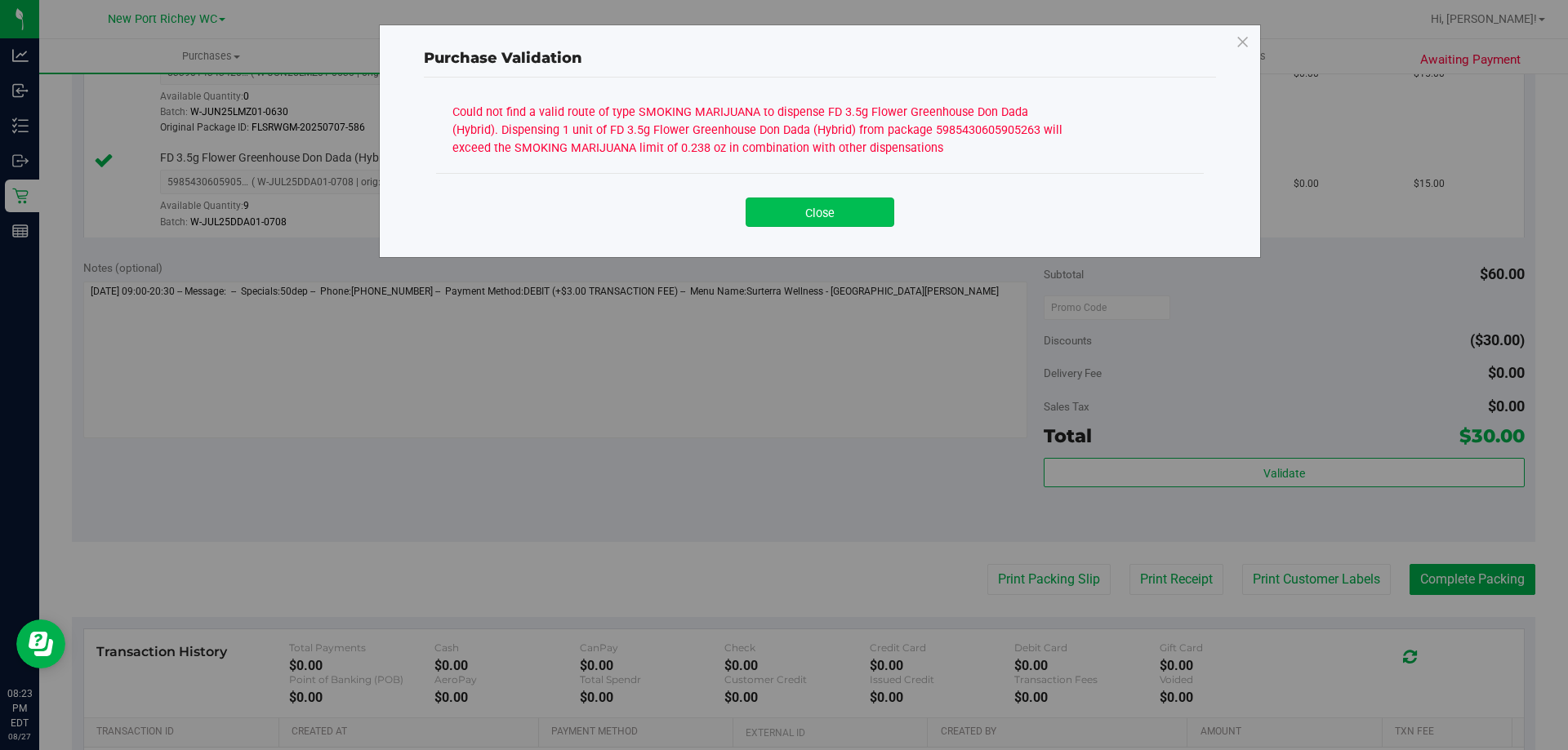
click at [860, 208] on button "Close" at bounding box center [819, 212] width 149 height 30
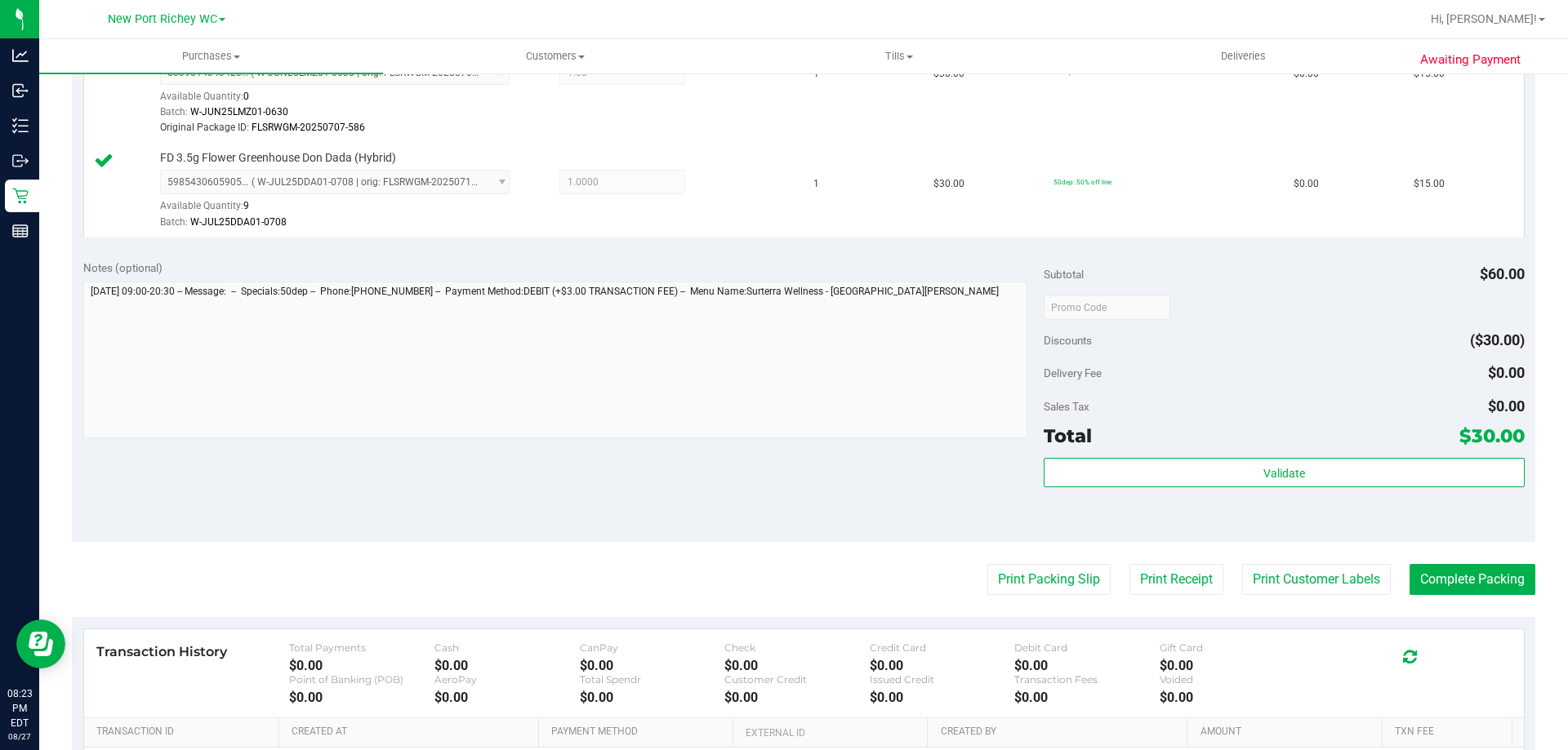
scroll to position [163, 0]
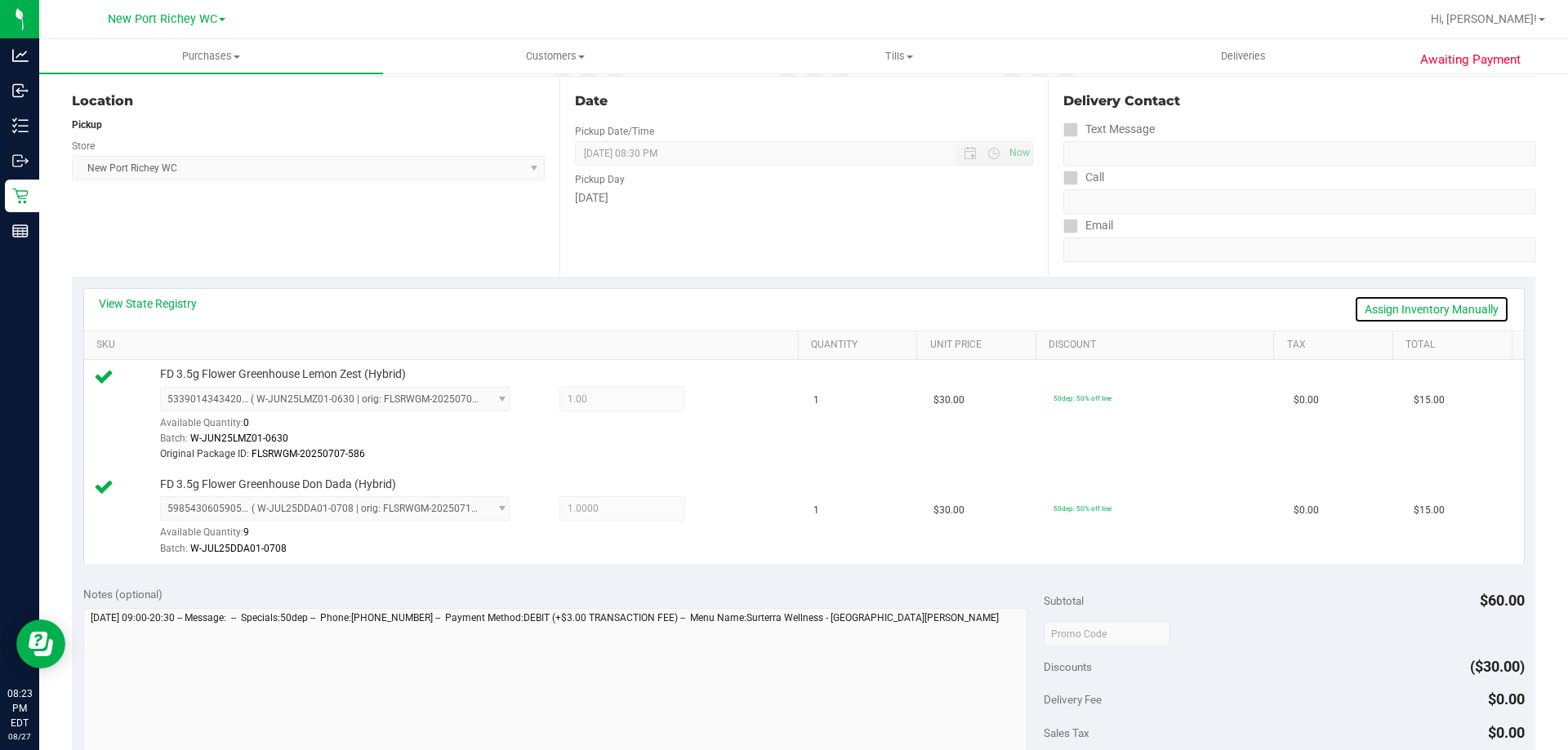
click at [1393, 309] on link "Assign Inventory Manually" at bounding box center [1431, 309] width 155 height 28
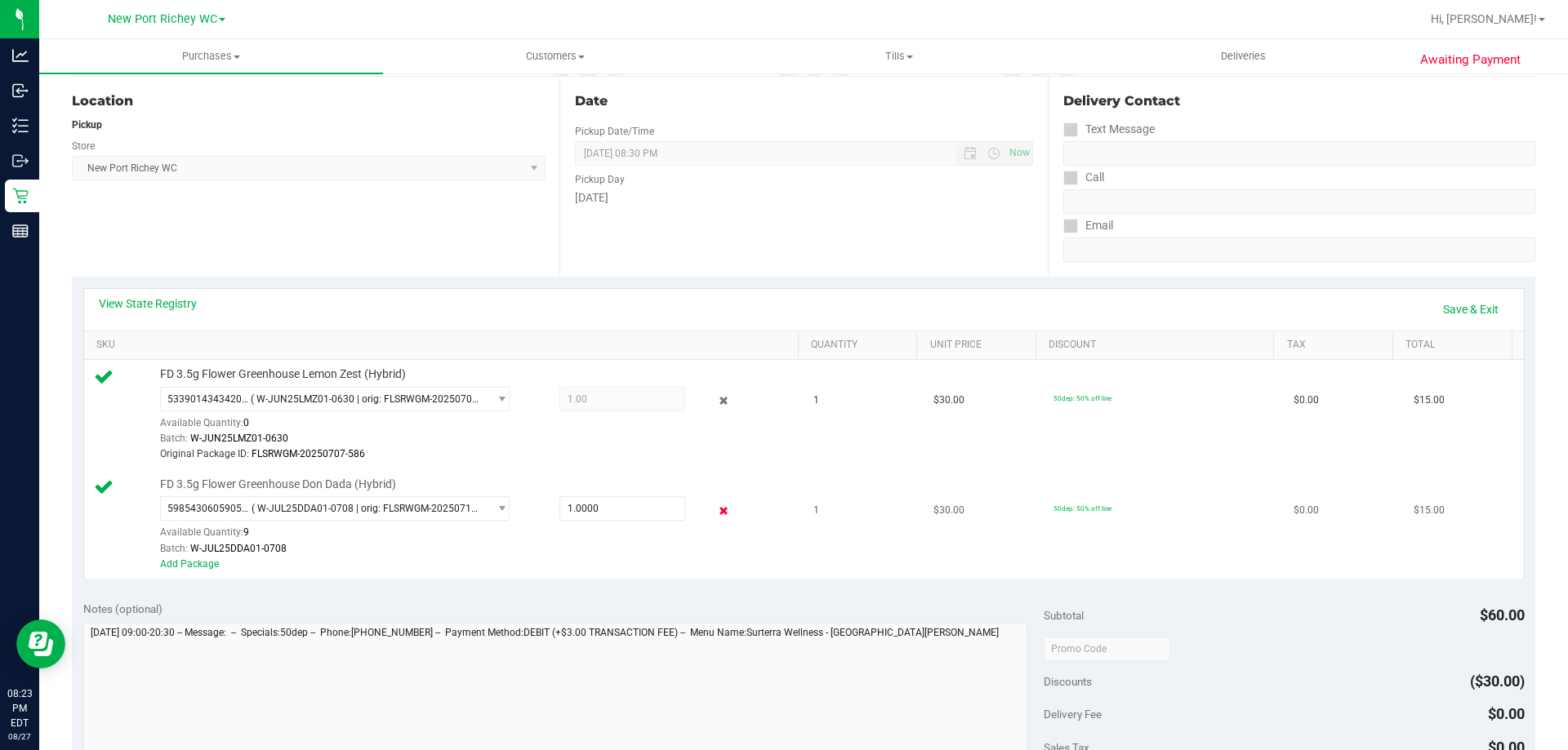
click at [716, 516] on icon at bounding box center [724, 511] width 17 height 19
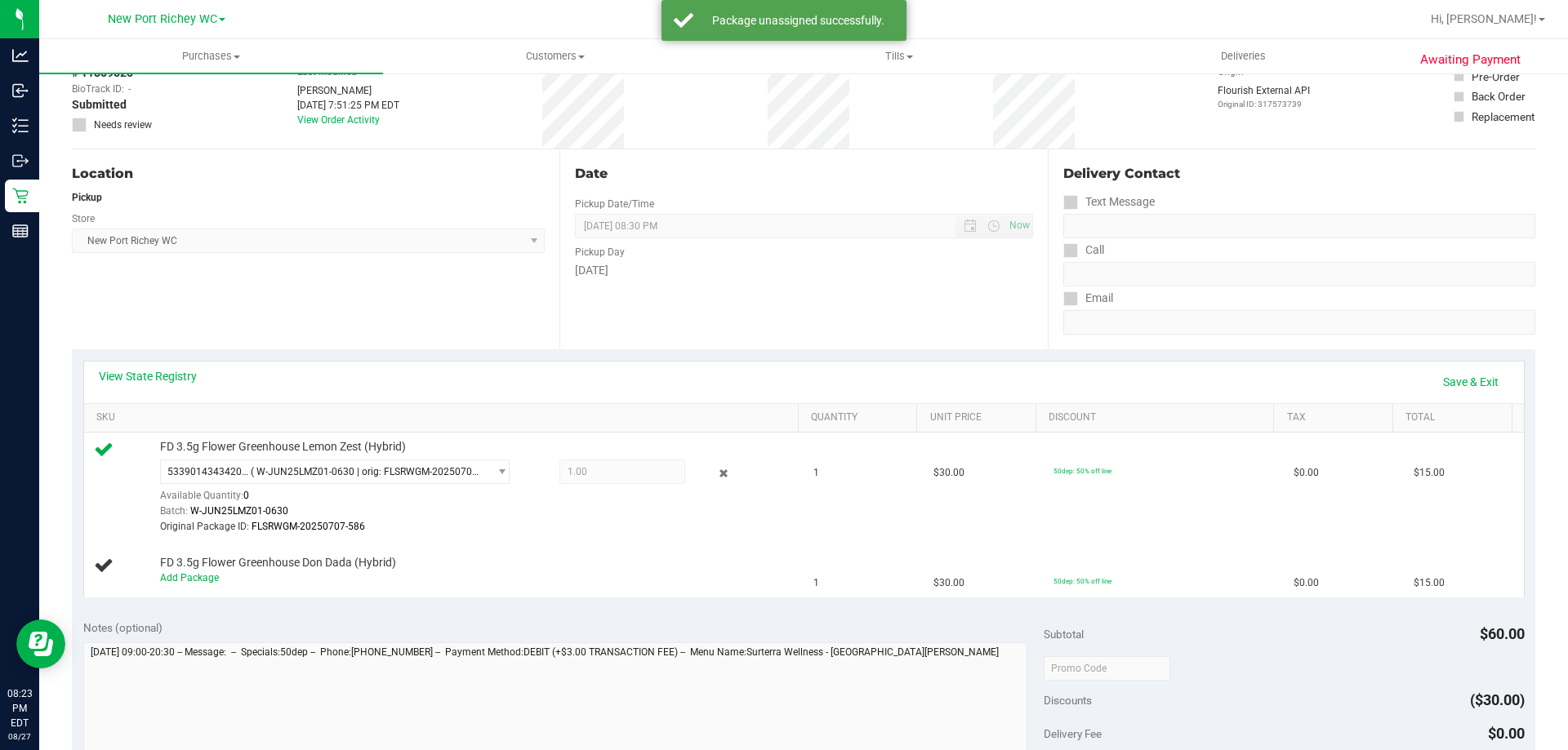
scroll to position [0, 0]
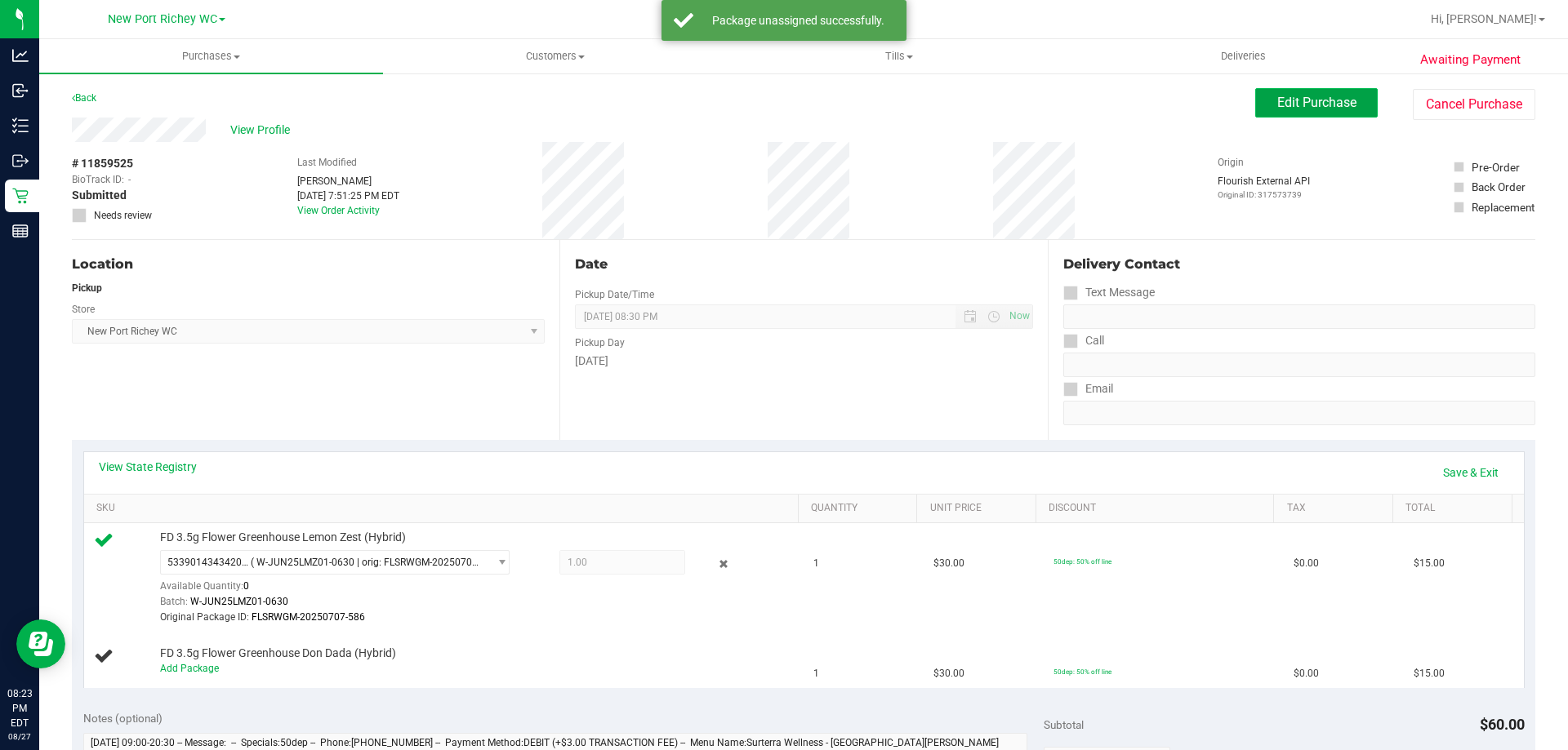
click at [1293, 108] on span "Edit Purchase" at bounding box center [1316, 103] width 79 height 15
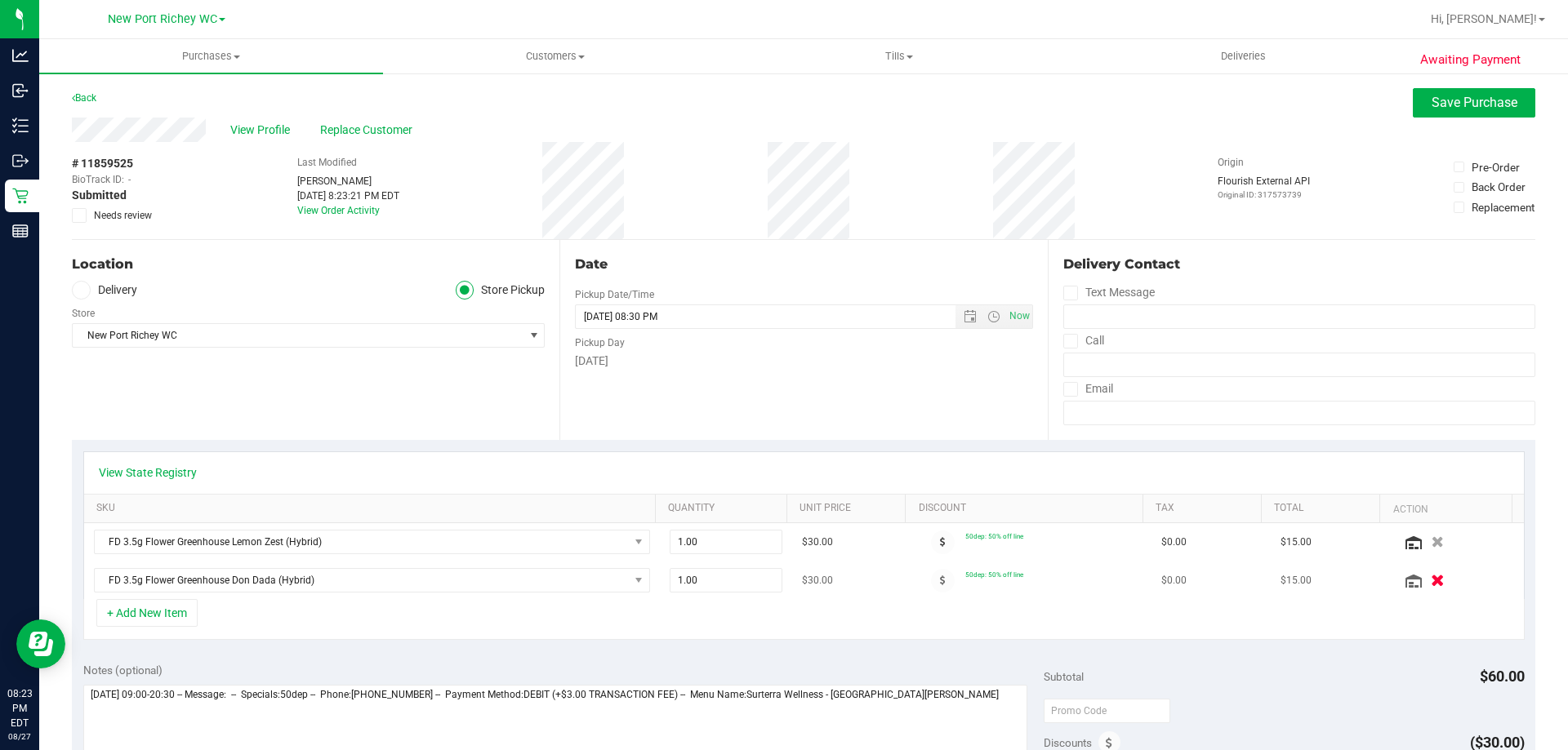
click at [1430, 579] on icon "button" at bounding box center [1437, 580] width 14 height 12
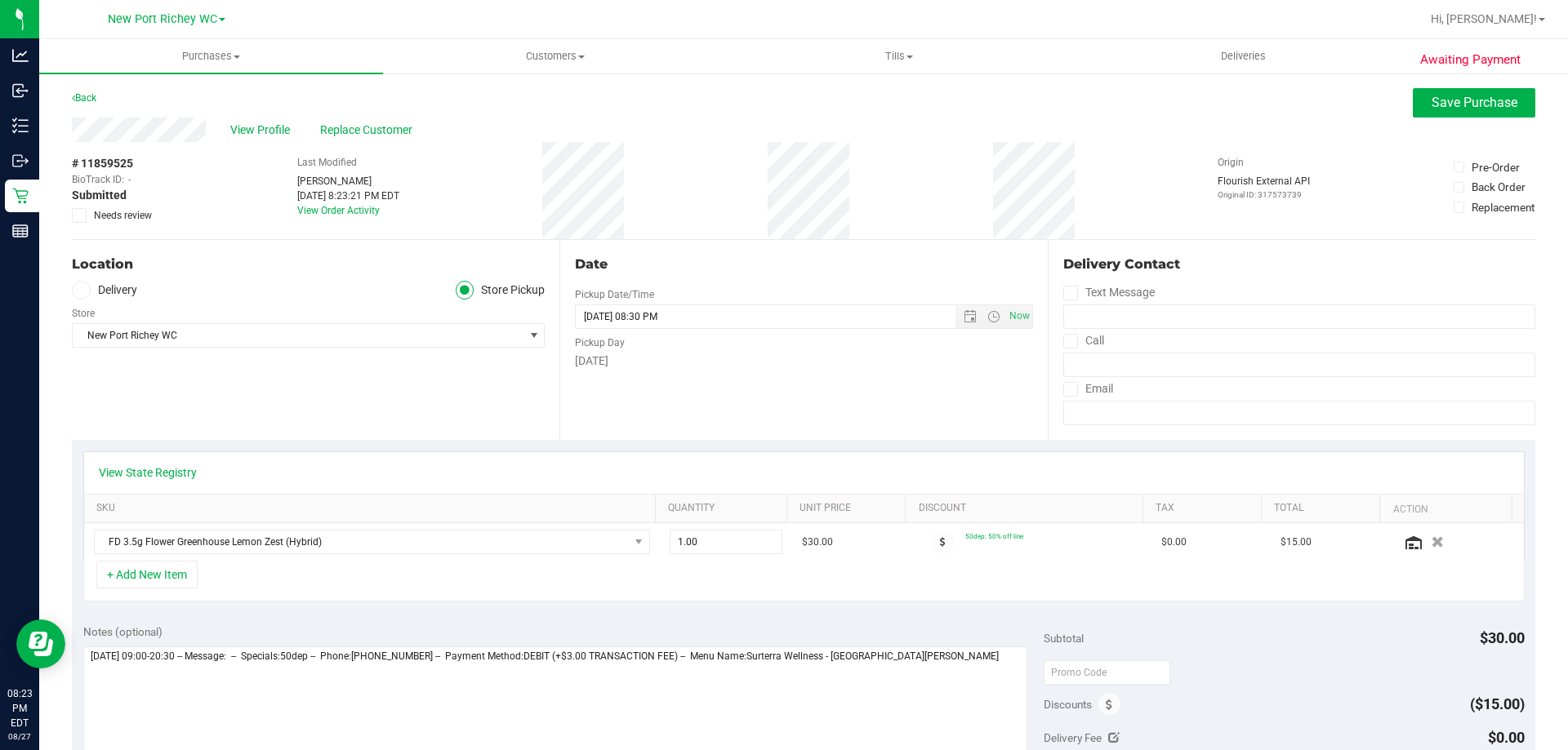
click at [1442, 120] on div "View Profile Replace Customer" at bounding box center [804, 130] width 1464 height 25
click at [1442, 106] on span "Save Purchase" at bounding box center [1474, 103] width 86 height 15
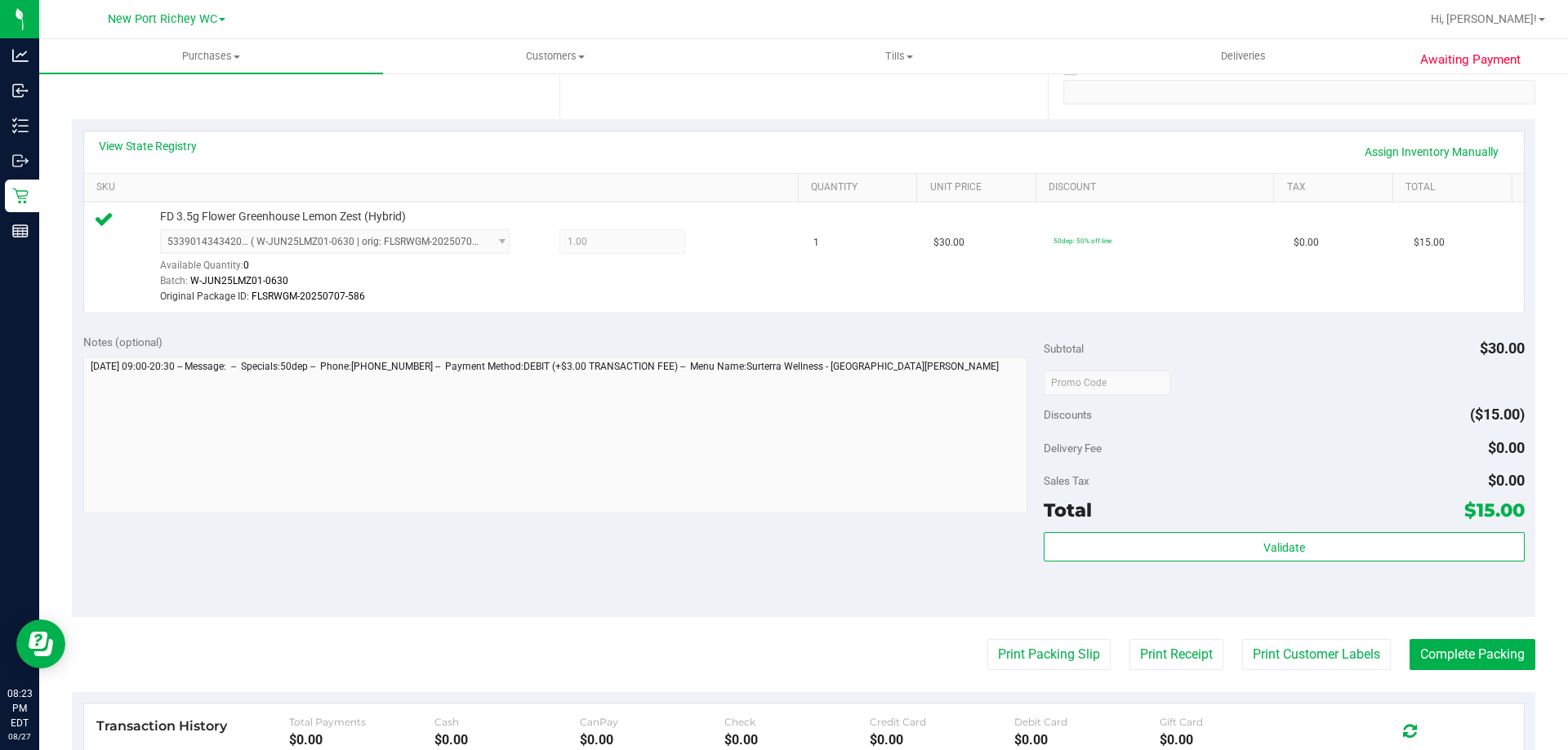
scroll to position [327, 0]
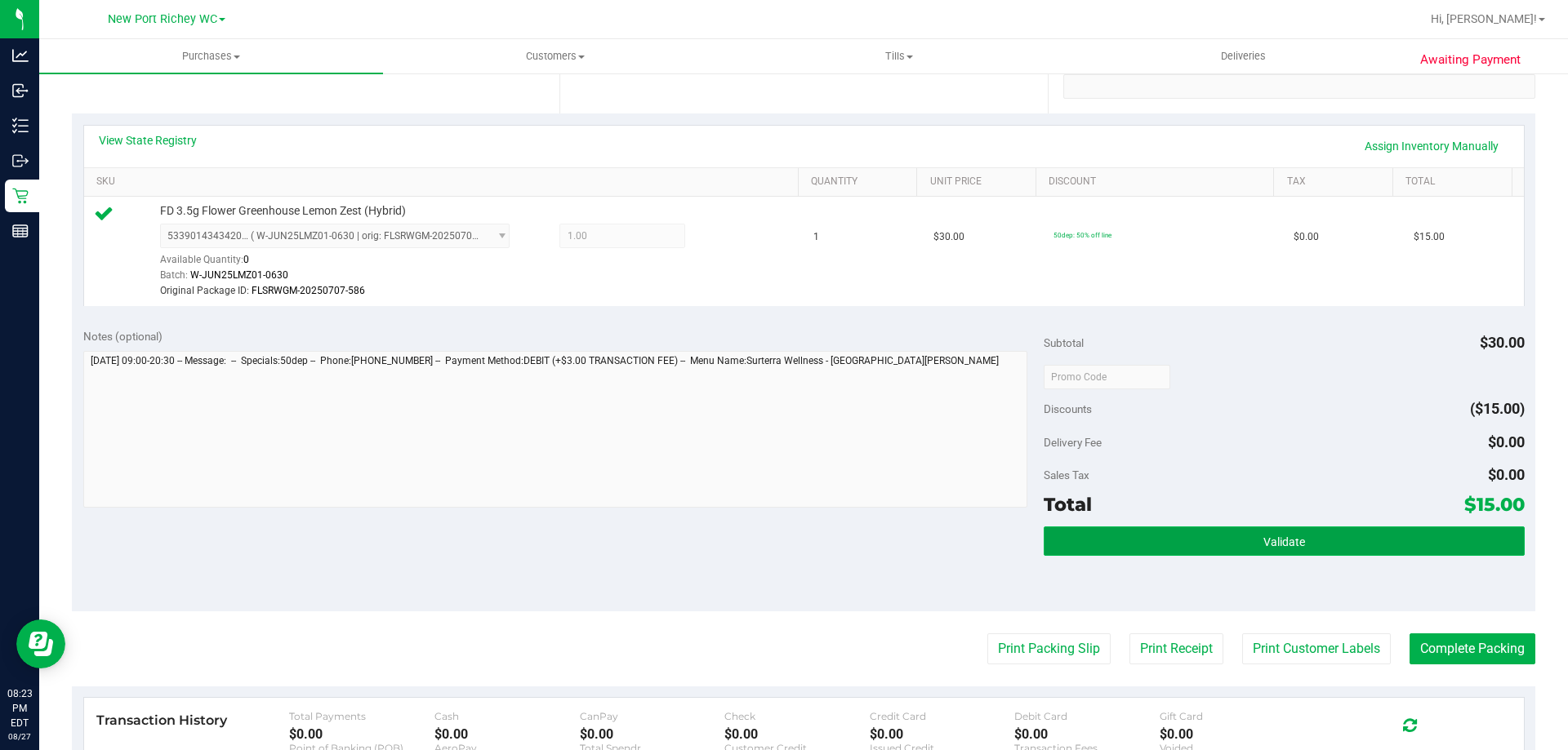
click at [1341, 535] on button "Validate" at bounding box center [1284, 540] width 481 height 30
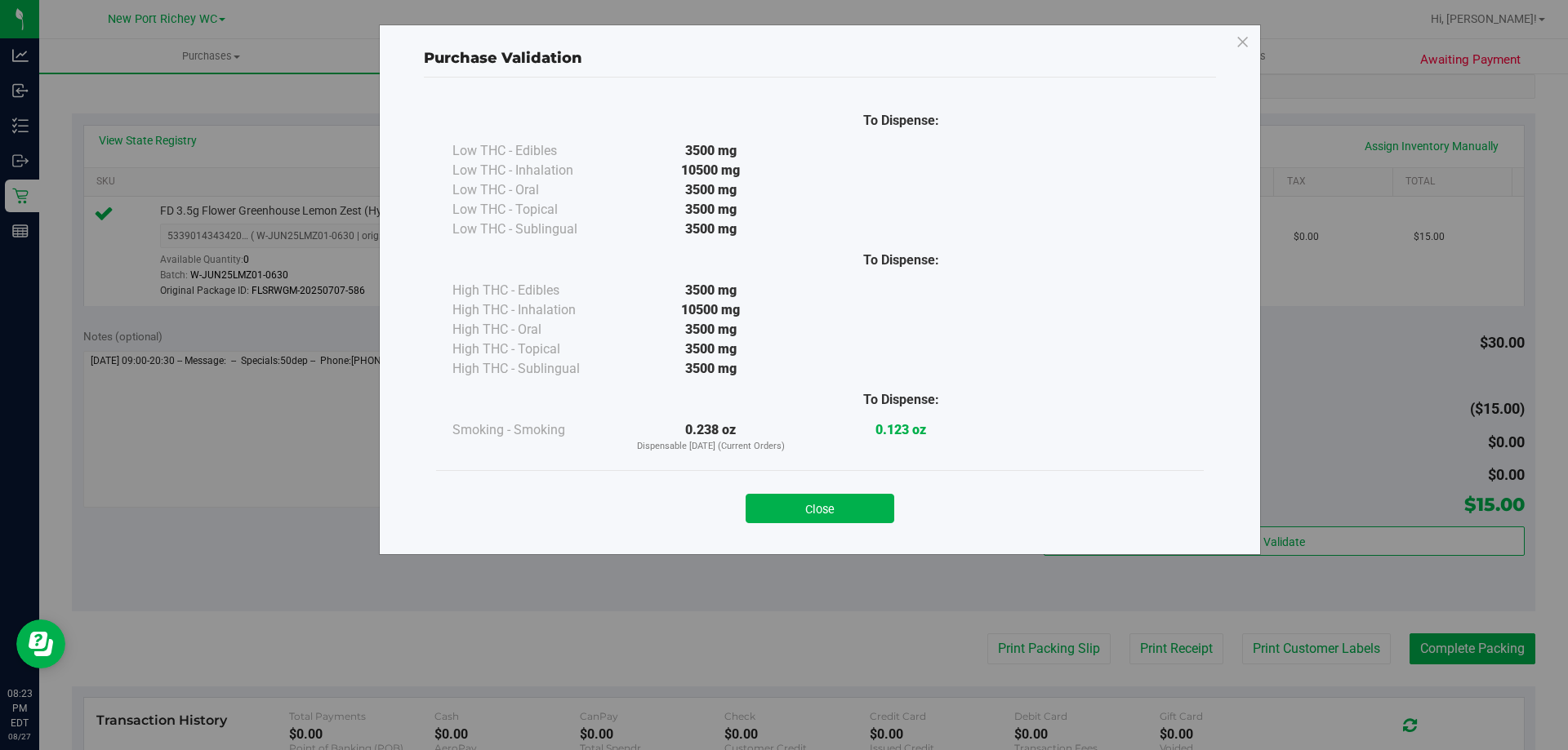
click at [865, 492] on div "Close" at bounding box center [819, 503] width 743 height 41
click at [838, 521] on button "Close" at bounding box center [819, 508] width 149 height 30
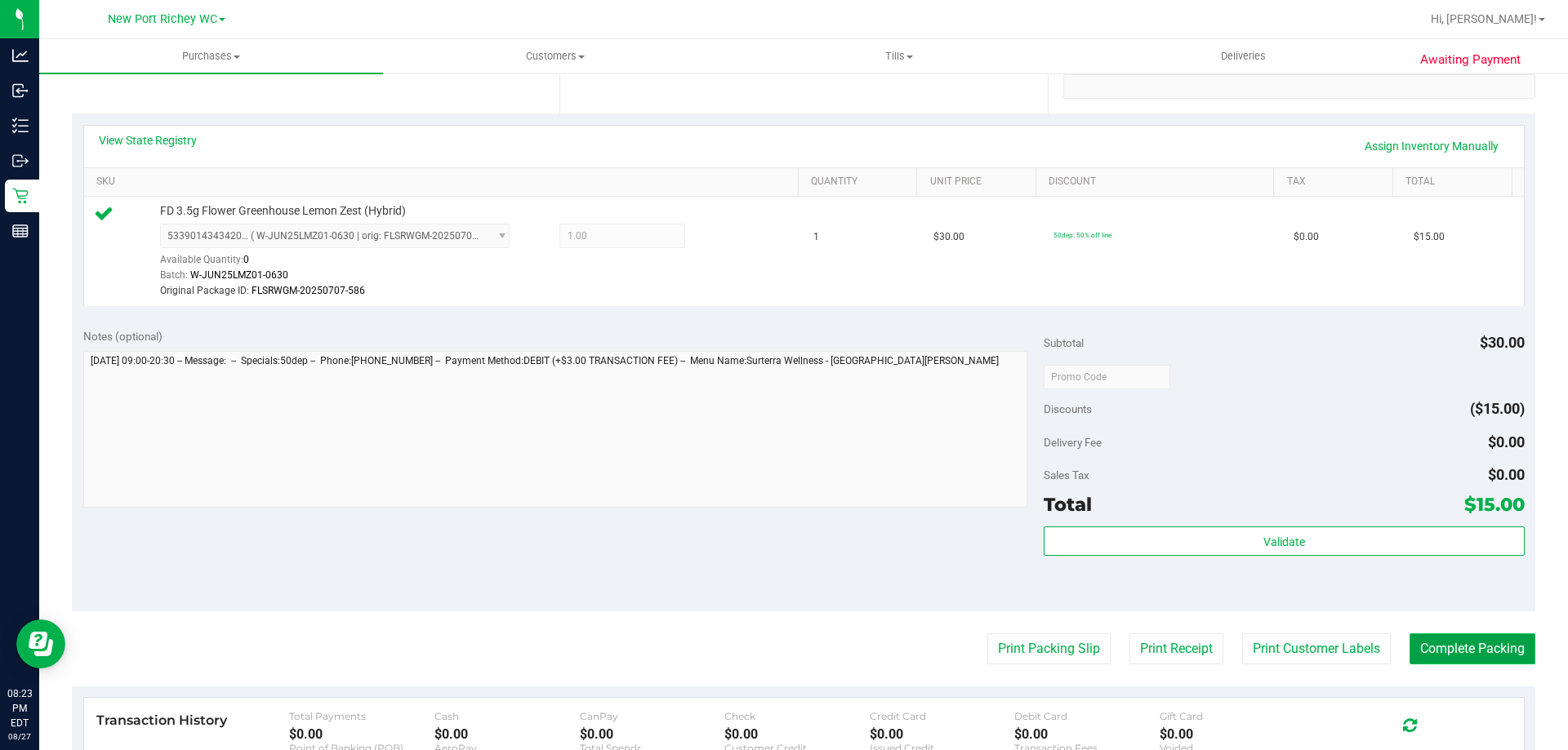
click at [1478, 646] on button "Complete Packing" at bounding box center [1472, 648] width 126 height 31
